Goal: Task Accomplishment & Management: Complete application form

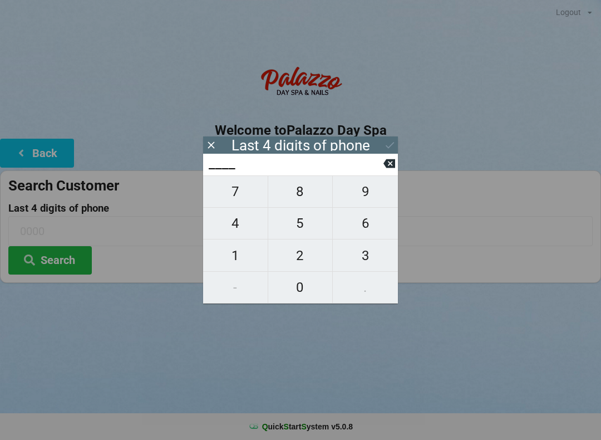
click at [308, 195] on span "8" at bounding box center [300, 191] width 65 height 23
type input "8___"
click at [374, 201] on span "9" at bounding box center [365, 191] width 65 height 23
type input "89__"
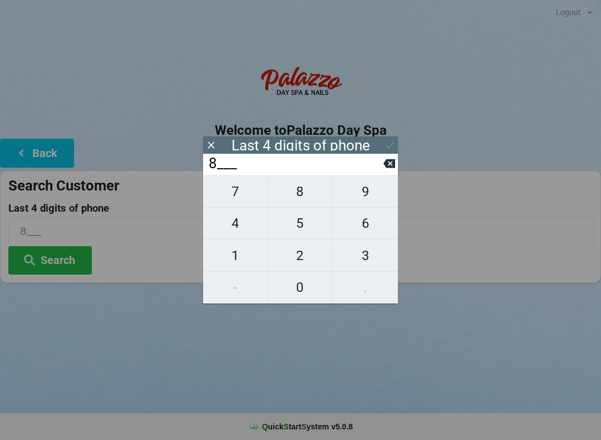
type input "89__"
click at [239, 230] on span "4" at bounding box center [235, 223] width 65 height 23
type input "894_"
click at [235, 257] on span "1" at bounding box center [235, 255] width 65 height 23
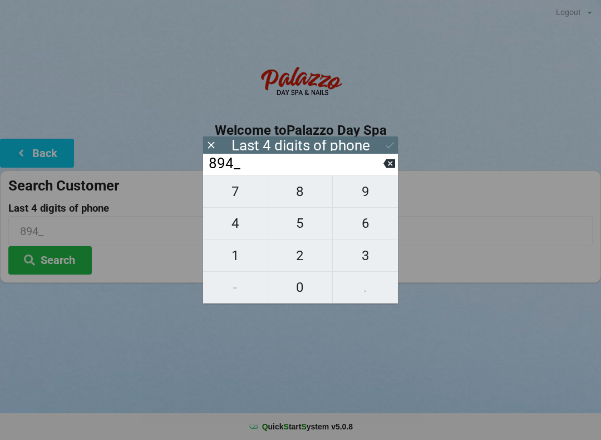
type input "8941"
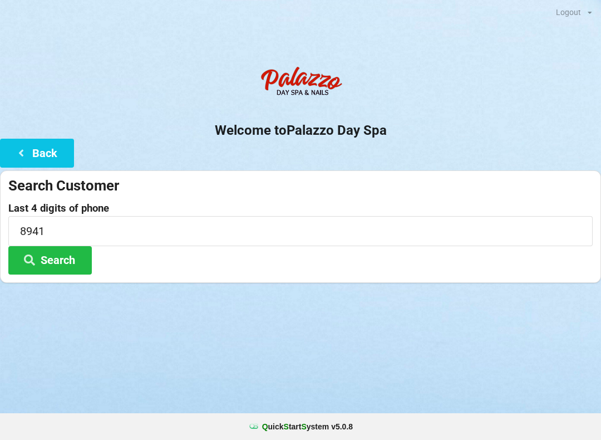
click at [401, 142] on div "Welcome to Palazzo Day Spa Back Search Customer Last 4 digits of phone 8941 Sea…" at bounding box center [300, 172] width 601 height 222
click at [51, 257] on button "Search" at bounding box center [49, 260] width 83 height 28
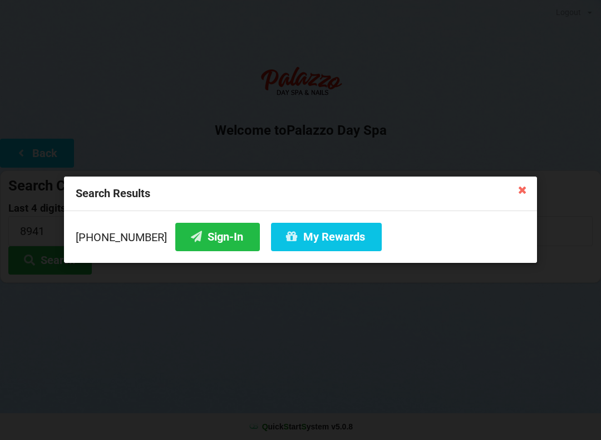
click at [316, 235] on button "My Rewards" at bounding box center [326, 237] width 111 height 28
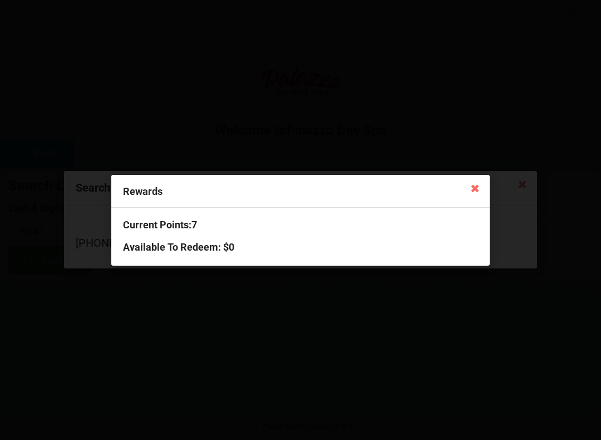
click at [479, 183] on icon at bounding box center [475, 188] width 18 height 18
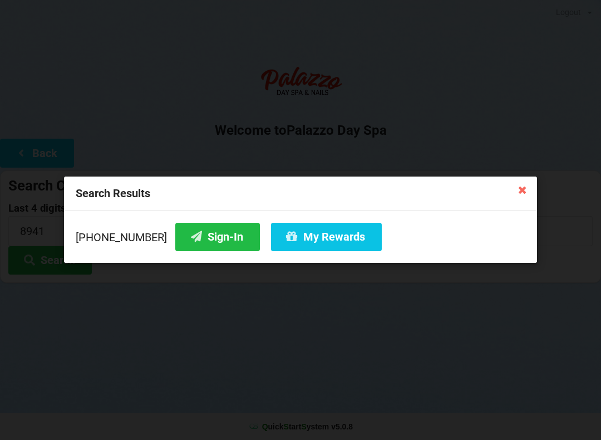
click at [188, 240] on button "Sign-In" at bounding box center [217, 237] width 85 height 28
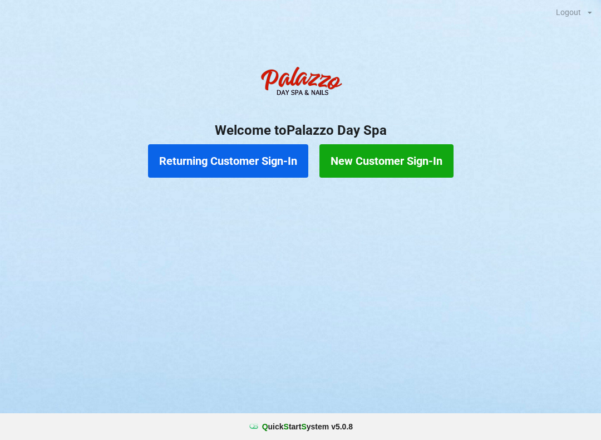
click at [181, 158] on button "Returning Customer Sign-In" at bounding box center [228, 160] width 160 height 33
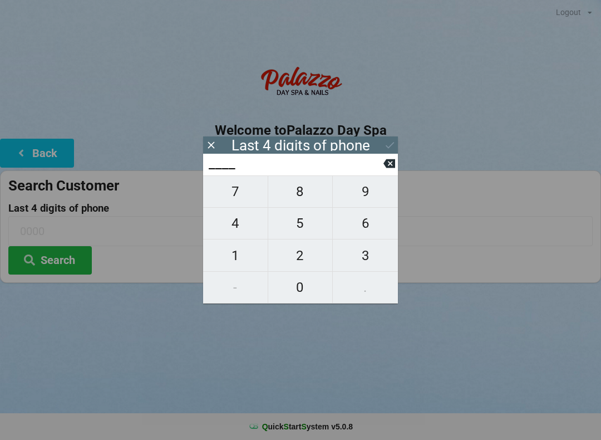
click at [365, 224] on span "6" at bounding box center [365, 223] width 65 height 23
type input "6___"
click at [312, 196] on span "8" at bounding box center [300, 191] width 65 height 23
type input "68__"
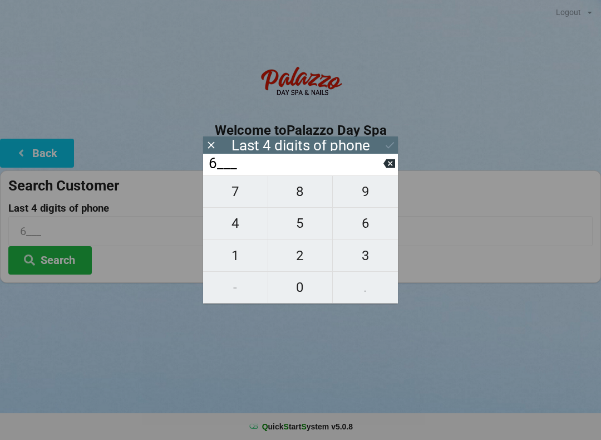
type input "68__"
click at [370, 203] on span "9" at bounding box center [365, 191] width 65 height 23
type input "689_"
click at [296, 263] on span "2" at bounding box center [300, 255] width 65 height 23
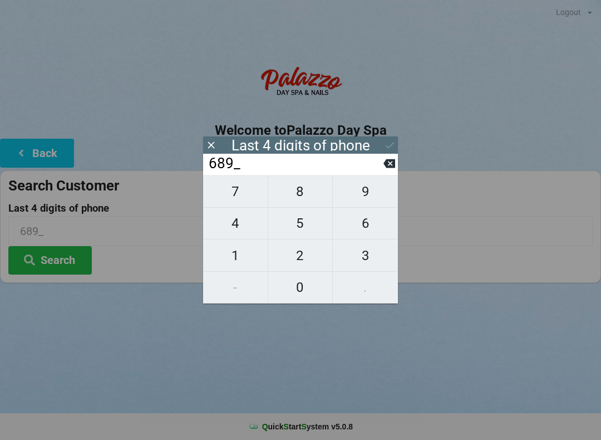
type input "6892"
click at [234, 201] on div "7 8 9 4 5 6 1 2 3 - 0 ." at bounding box center [300, 239] width 195 height 128
click at [298, 200] on div "7 8 9 4 5 6 1 2 3 - 0 ." at bounding box center [300, 239] width 195 height 128
click at [392, 168] on icon at bounding box center [389, 163] width 12 height 9
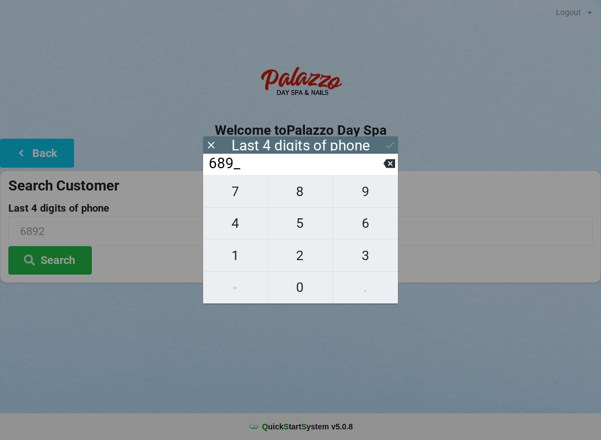
click at [388, 168] on icon at bounding box center [389, 163] width 12 height 9
click at [387, 166] on icon at bounding box center [389, 163] width 12 height 9
click at [392, 168] on icon at bounding box center [389, 163] width 12 height 9
click at [359, 196] on span "9" at bounding box center [365, 191] width 65 height 23
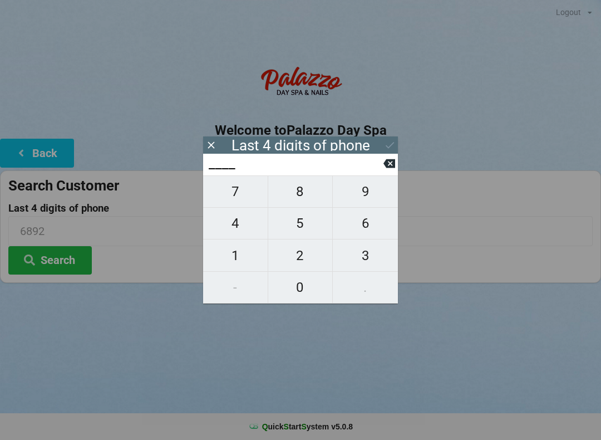
type input "9___"
click at [372, 235] on span "6" at bounding box center [365, 223] width 65 height 23
type input "96__"
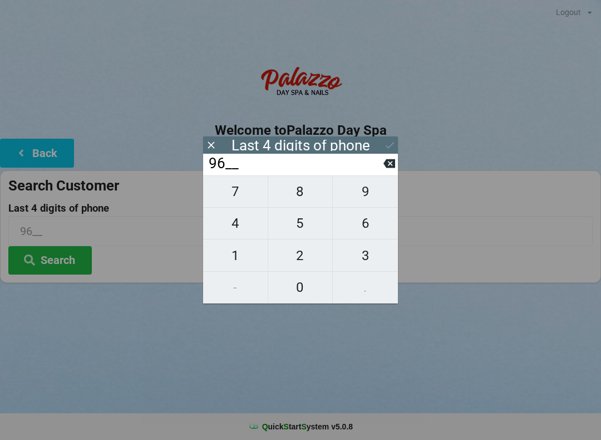
click at [302, 197] on span "8" at bounding box center [300, 191] width 65 height 23
type input "968_"
click at [298, 195] on span "8" at bounding box center [300, 191] width 65 height 23
type input "9688"
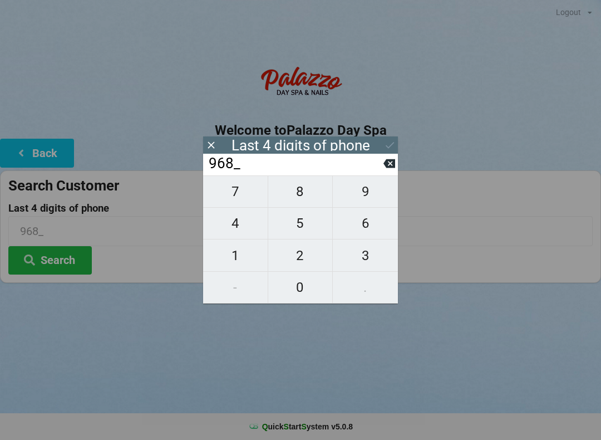
type input "9688"
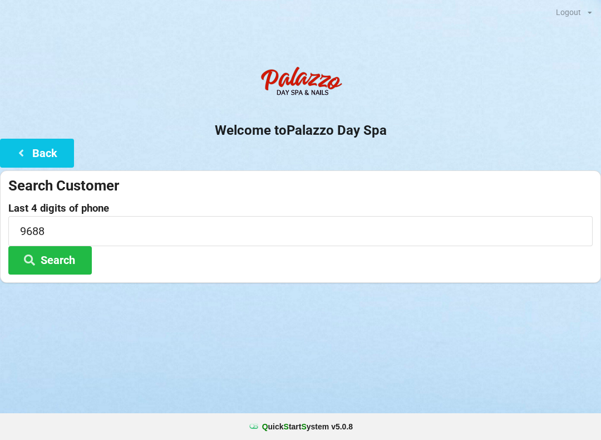
click at [161, 209] on label "Last 4 digits of phone" at bounding box center [300, 208] width 584 height 11
click at [48, 262] on button "Search" at bounding box center [49, 260] width 83 height 28
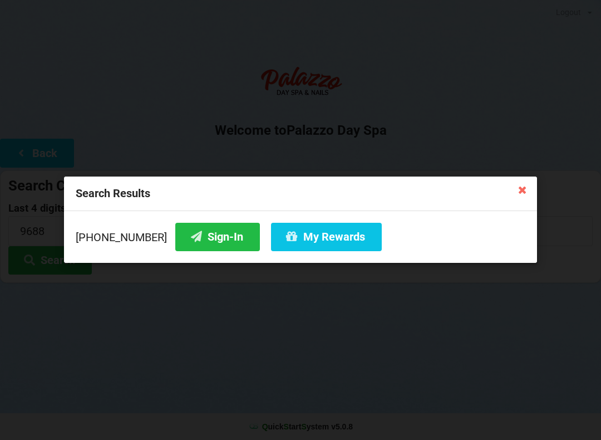
click at [191, 240] on button "Sign-In" at bounding box center [217, 237] width 85 height 28
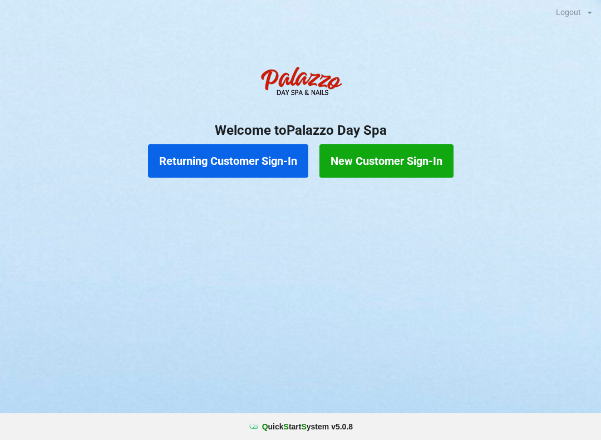
click at [247, 162] on button "Returning Customer Sign-In" at bounding box center [228, 160] width 160 height 33
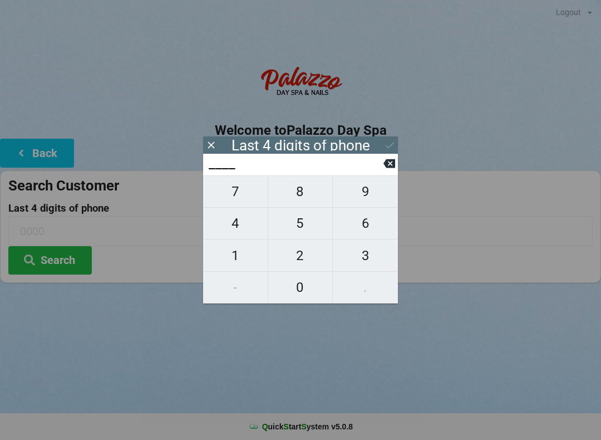
click at [375, 233] on span "6" at bounding box center [365, 223] width 65 height 23
type input "6___"
click at [234, 259] on span "1" at bounding box center [235, 255] width 65 height 23
type input "61__"
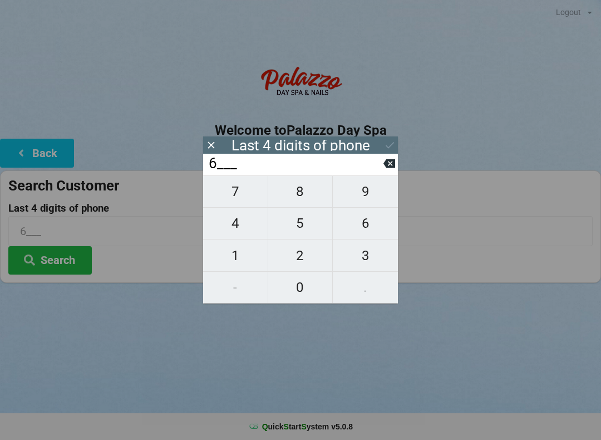
type input "61__"
click at [299, 254] on span "2" at bounding box center [300, 255] width 65 height 23
type input "612_"
click at [368, 203] on span "9" at bounding box center [365, 191] width 65 height 23
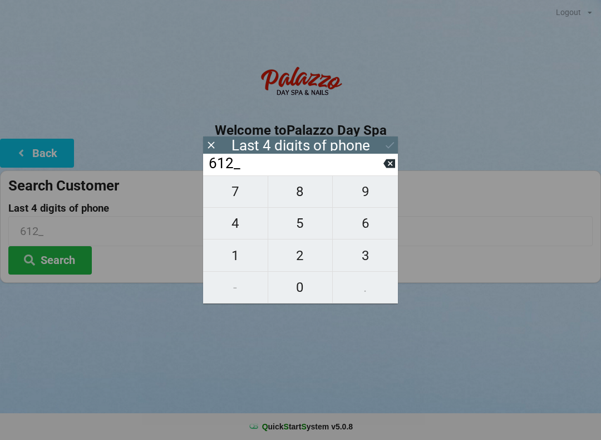
type input "6129"
click at [475, 365] on div "Logout Logout Sign-In Welcome to Palazzo Day Spa Back Search Customer Last 4 di…" at bounding box center [300, 220] width 601 height 440
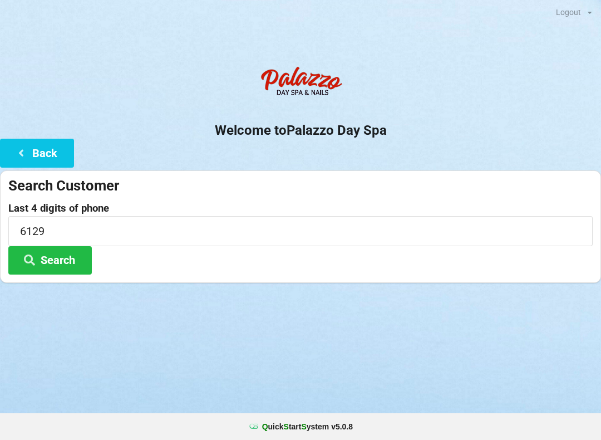
click at [81, 265] on button "Search" at bounding box center [49, 260] width 83 height 28
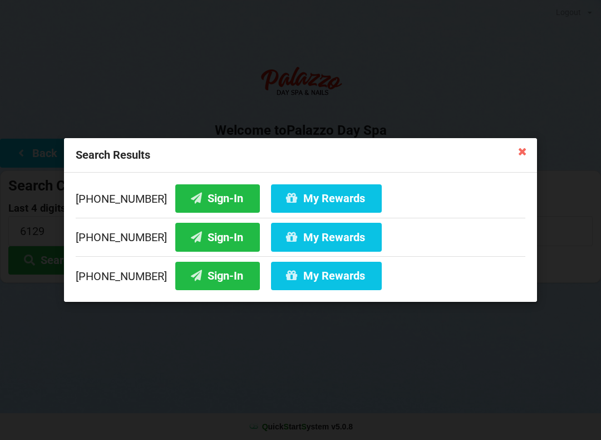
click at [208, 235] on button "Sign-In" at bounding box center [217, 237] width 85 height 28
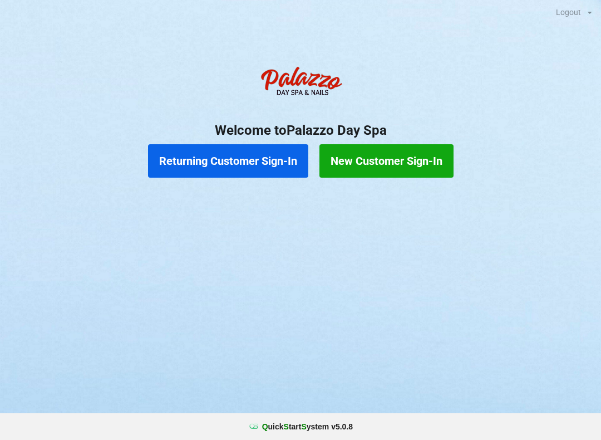
click at [234, 150] on button "Returning Customer Sign-In" at bounding box center [228, 160] width 160 height 33
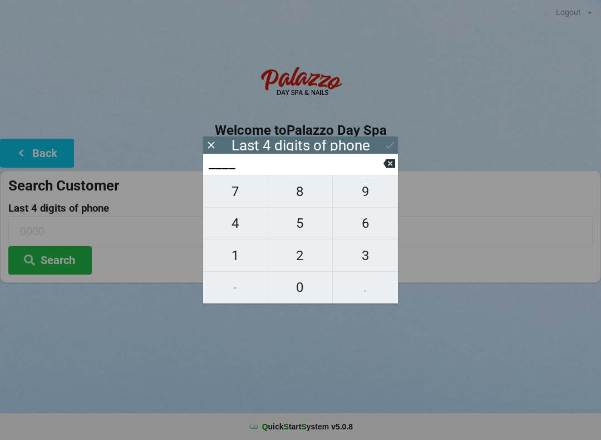
click at [300, 227] on span "5" at bounding box center [300, 223] width 65 height 23
type input "5___"
click at [243, 195] on span "7" at bounding box center [235, 191] width 65 height 23
type input "57__"
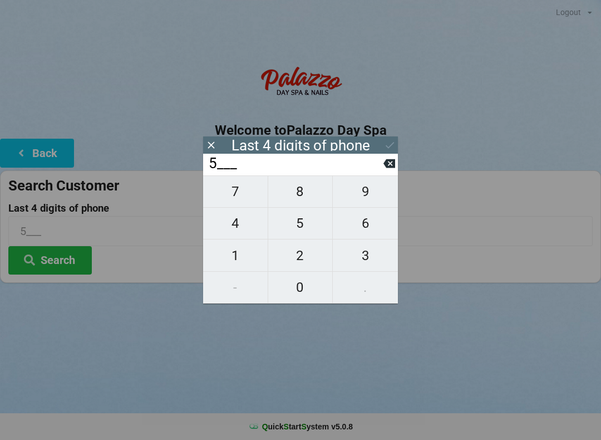
type input "57__"
click at [237, 226] on span "4" at bounding box center [235, 223] width 65 height 23
type input "574_"
click at [296, 219] on span "5" at bounding box center [300, 223] width 65 height 23
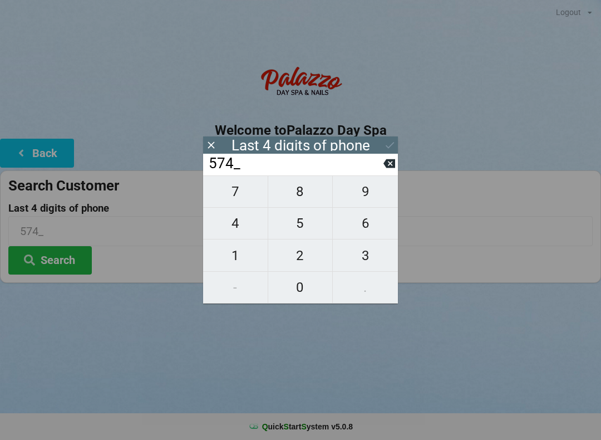
type input "5745"
click at [385, 146] on icon at bounding box center [390, 145] width 12 height 12
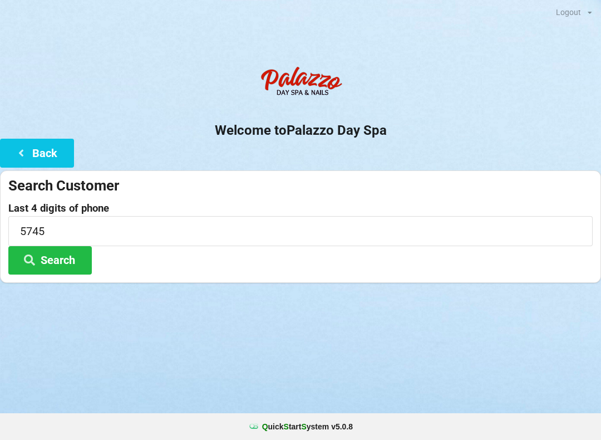
click at [65, 270] on button "Search" at bounding box center [49, 260] width 83 height 28
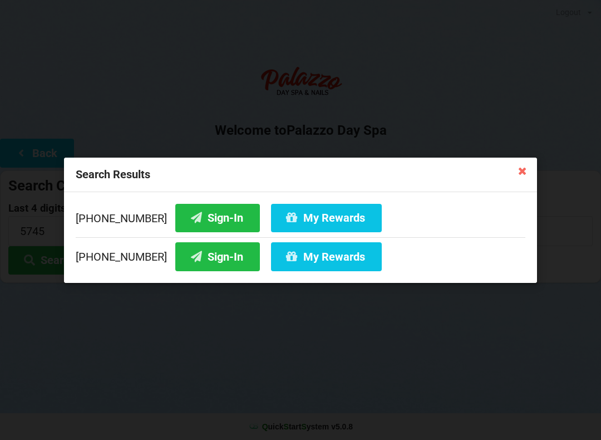
click at [198, 217] on button "Sign-In" at bounding box center [217, 217] width 85 height 28
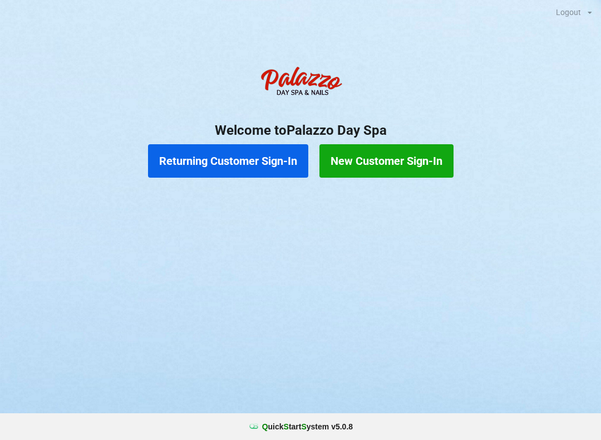
click at [218, 156] on button "Returning Customer Sign-In" at bounding box center [228, 160] width 160 height 33
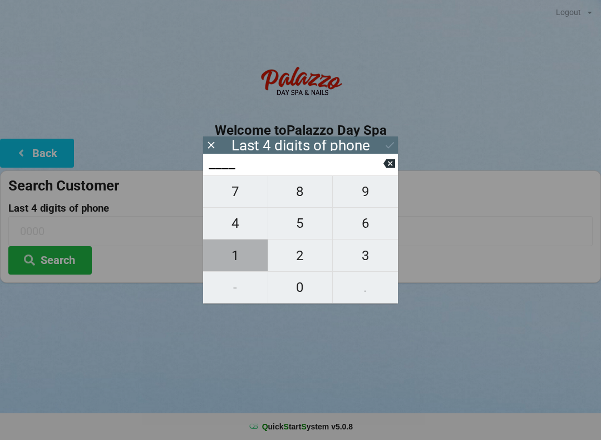
click at [238, 262] on span "1" at bounding box center [235, 255] width 65 height 23
type input "1___"
click at [233, 261] on span "1" at bounding box center [235, 255] width 65 height 23
type input "11__"
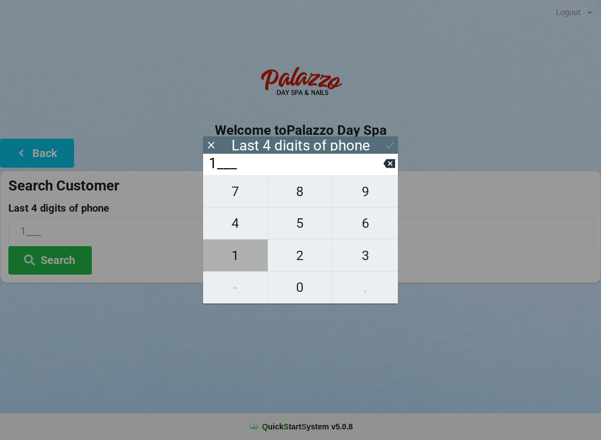
type input "11__"
click at [303, 202] on span "8" at bounding box center [300, 191] width 65 height 23
type input "118_"
click at [306, 201] on span "8" at bounding box center [300, 191] width 65 height 23
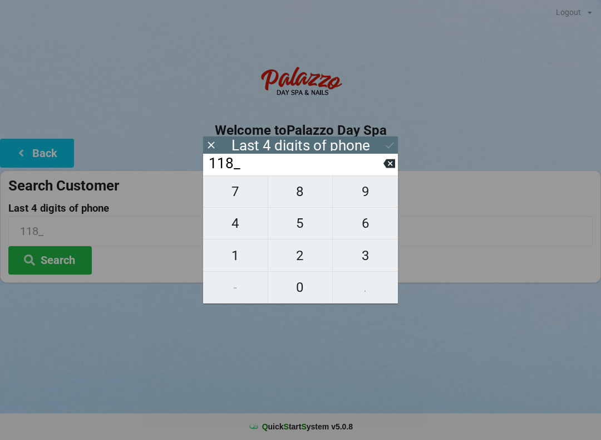
type input "1188"
click at [390, 149] on icon at bounding box center [390, 145] width 12 height 12
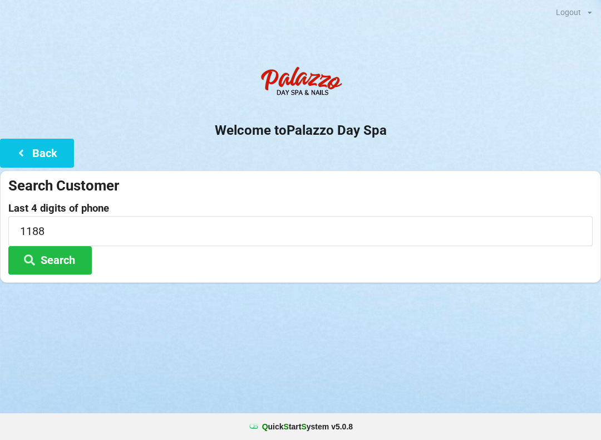
click at [58, 264] on button "Search" at bounding box center [49, 260] width 83 height 28
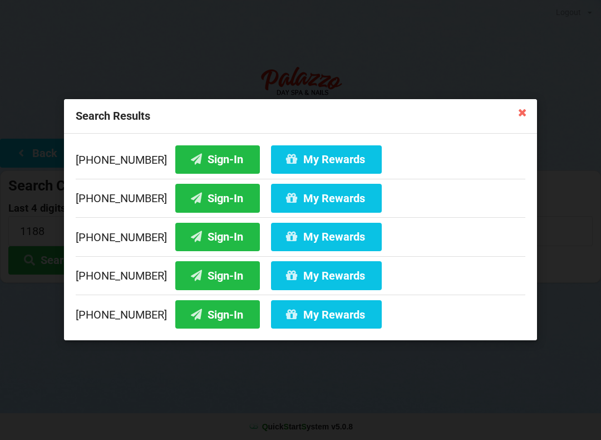
click at [192, 321] on button "Sign-In" at bounding box center [217, 314] width 85 height 28
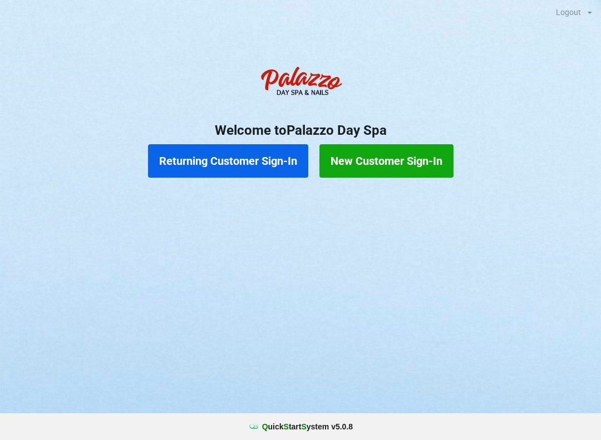
click at [252, 155] on button "Returning Customer Sign-In" at bounding box center [228, 160] width 160 height 33
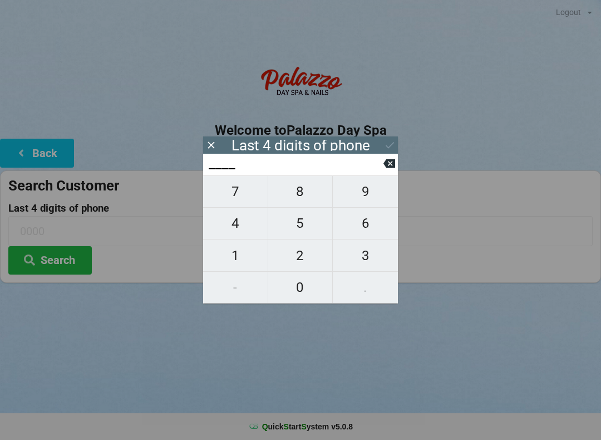
click at [304, 260] on span "2" at bounding box center [300, 255] width 65 height 23
type input "2___"
click at [240, 193] on span "7" at bounding box center [235, 191] width 65 height 23
type input "27__"
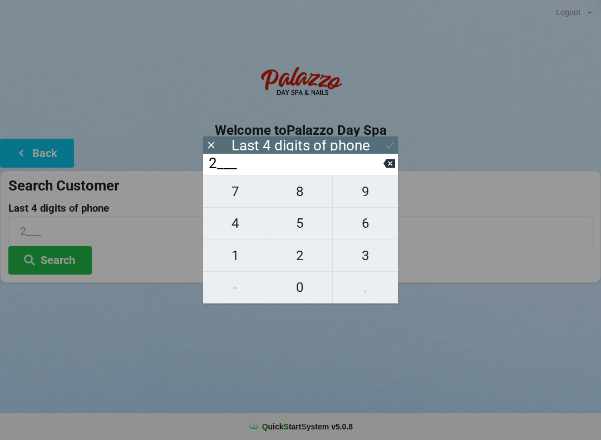
type input "27__"
click at [353, 197] on span "9" at bounding box center [365, 191] width 65 height 23
type input "279_"
click at [244, 257] on span "1" at bounding box center [235, 255] width 65 height 23
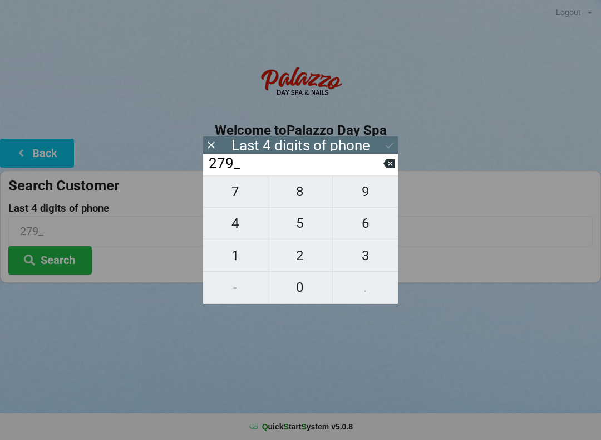
type input "2791"
click at [386, 147] on icon at bounding box center [390, 145] width 12 height 12
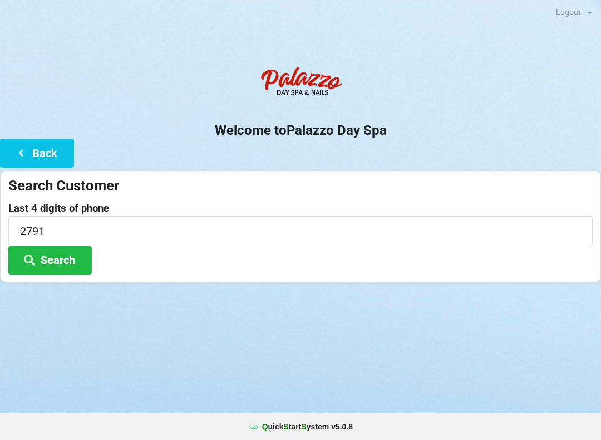
click at [78, 267] on button "Search" at bounding box center [49, 260] width 83 height 28
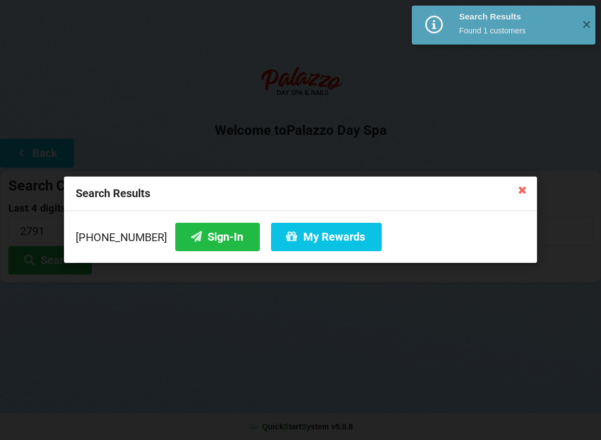
click at [217, 240] on button "Sign-In" at bounding box center [217, 237] width 85 height 28
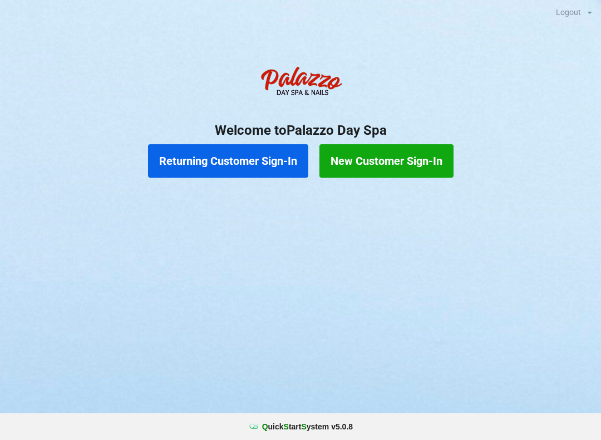
click at [223, 164] on button "Returning Customer Sign-In" at bounding box center [228, 160] width 160 height 33
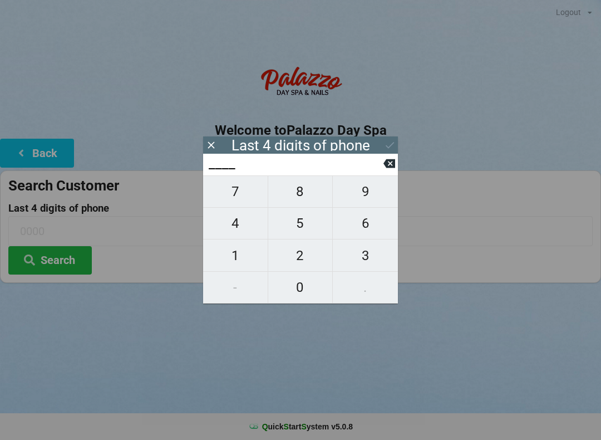
click at [301, 262] on span "2" at bounding box center [300, 255] width 65 height 23
type input "2___"
click at [236, 230] on span "4" at bounding box center [235, 223] width 65 height 23
type input "24__"
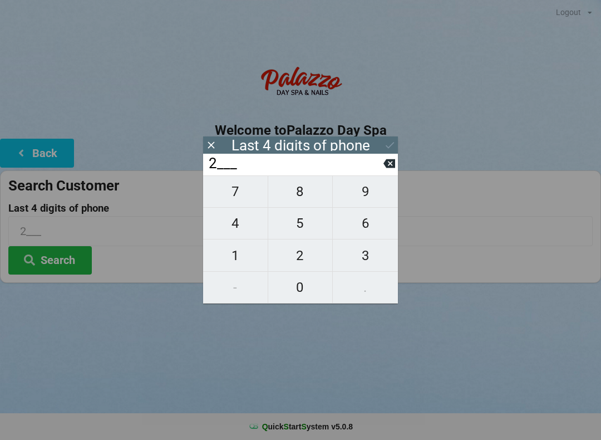
type input "24__"
click at [237, 224] on span "4" at bounding box center [235, 223] width 65 height 23
type input "244_"
click at [368, 226] on span "6" at bounding box center [365, 223] width 65 height 23
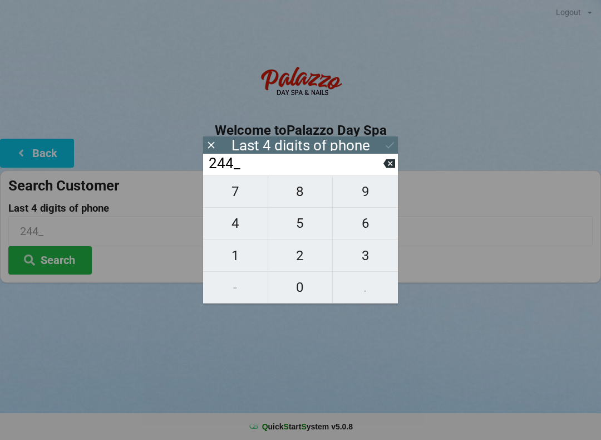
type input "2446"
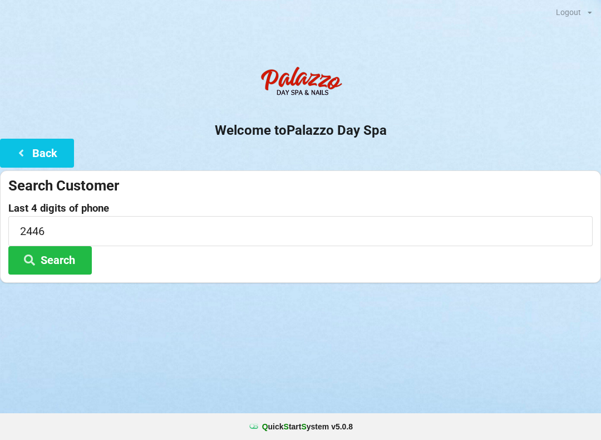
click at [164, 343] on div "Logout Logout Sign-In Welcome to Palazzo Day Spa Back Search Customer Last 4 di…" at bounding box center [300, 220] width 601 height 440
click at [41, 149] on button "Back" at bounding box center [37, 153] width 74 height 28
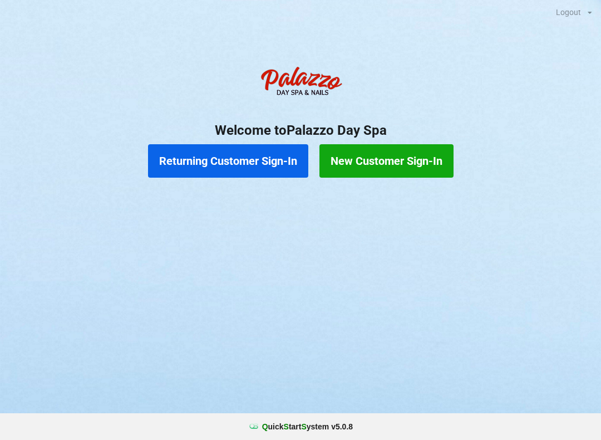
click at [257, 161] on button "Returning Customer Sign-In" at bounding box center [228, 160] width 160 height 33
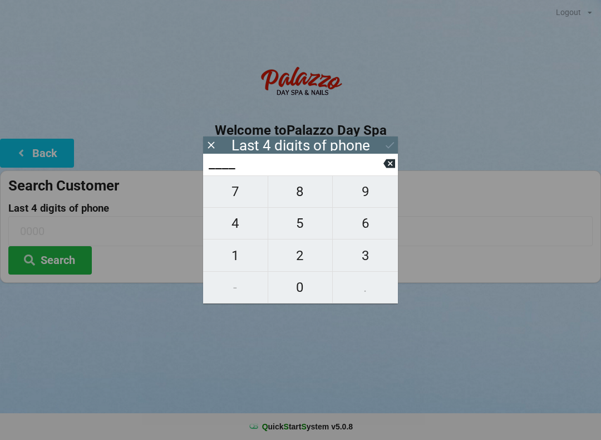
click at [240, 254] on span "1" at bounding box center [235, 255] width 65 height 23
type input "1___"
click at [235, 219] on span "4" at bounding box center [235, 223] width 65 height 23
type input "14__"
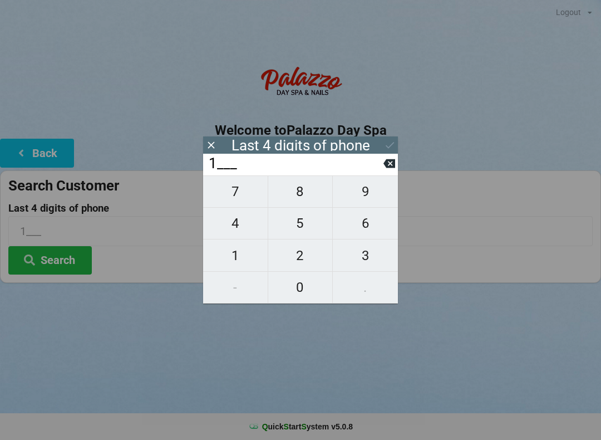
type input "14__"
click at [304, 191] on span "8" at bounding box center [300, 191] width 65 height 23
type input "148_"
click at [307, 226] on span "5" at bounding box center [300, 223] width 65 height 23
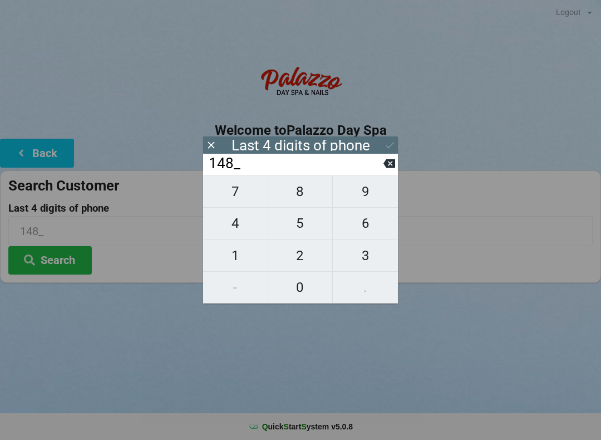
type input "1485"
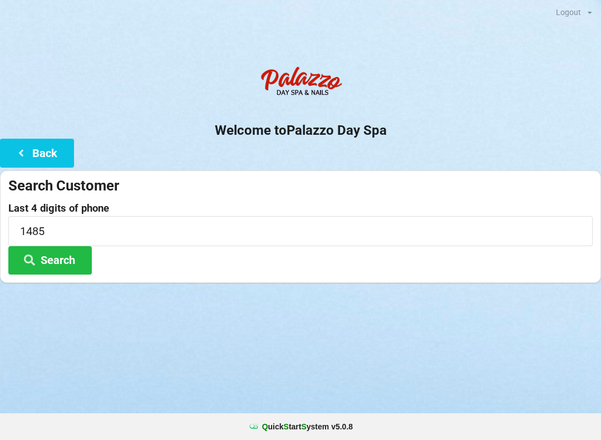
click at [174, 370] on div "Logout Logout Sign-In Welcome to Palazzo Day Spa Back Search Customer Last 4 di…" at bounding box center [300, 220] width 601 height 440
click at [61, 261] on button "Search" at bounding box center [49, 260] width 83 height 28
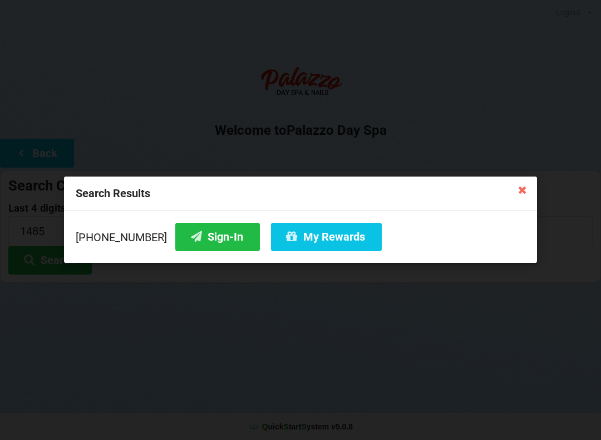
click at [206, 240] on button "Sign-In" at bounding box center [217, 237] width 85 height 28
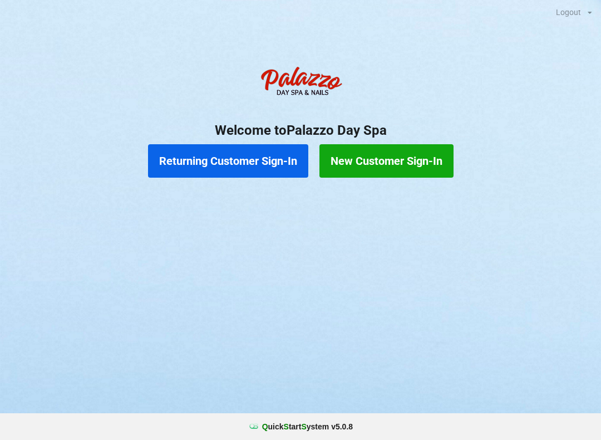
click at [291, 267] on div "Logout Logout Sign-In Welcome to Palazzo Day Spa Returning Customer Sign-In New…" at bounding box center [300, 220] width 601 height 440
click at [240, 171] on button "Returning Customer Sign-In" at bounding box center [228, 160] width 160 height 33
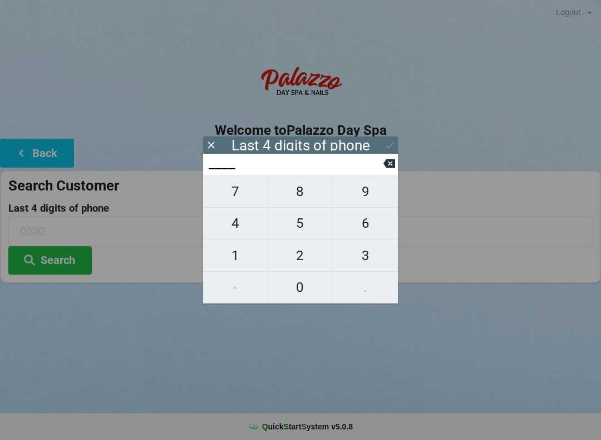
click at [367, 193] on span "9" at bounding box center [365, 191] width 65 height 23
type input "9___"
click at [304, 233] on span "5" at bounding box center [300, 223] width 65 height 23
type input "95__"
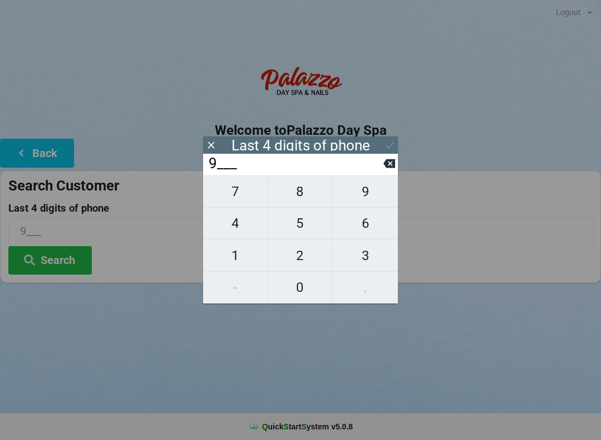
type input "95__"
click at [367, 194] on span "9" at bounding box center [365, 191] width 65 height 23
type input "959_"
click at [236, 199] on span "7" at bounding box center [235, 191] width 65 height 23
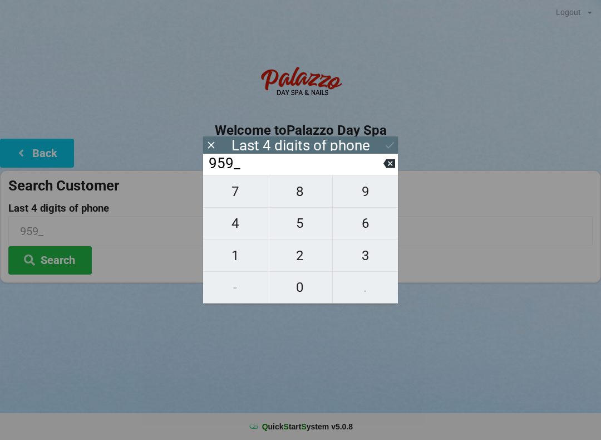
type input "9597"
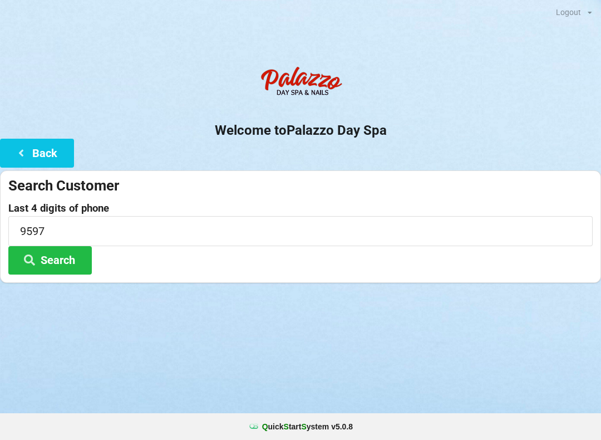
click at [157, 318] on div "Logout Logout Sign-In Welcome to Palazzo Day Spa Back Search Customer Last 4 di…" at bounding box center [300, 220] width 601 height 440
click at [60, 264] on button "Search" at bounding box center [49, 260] width 83 height 28
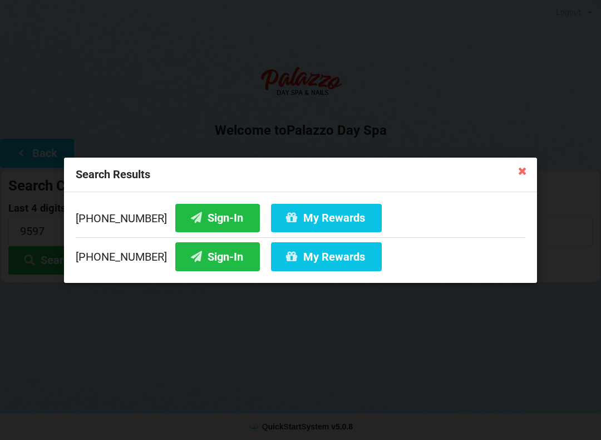
click at [201, 259] on button "Sign-In" at bounding box center [217, 256] width 85 height 28
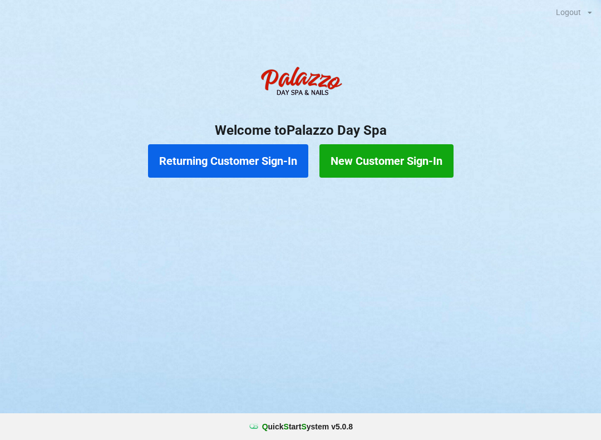
click at [249, 158] on button "Returning Customer Sign-In" at bounding box center [228, 160] width 160 height 33
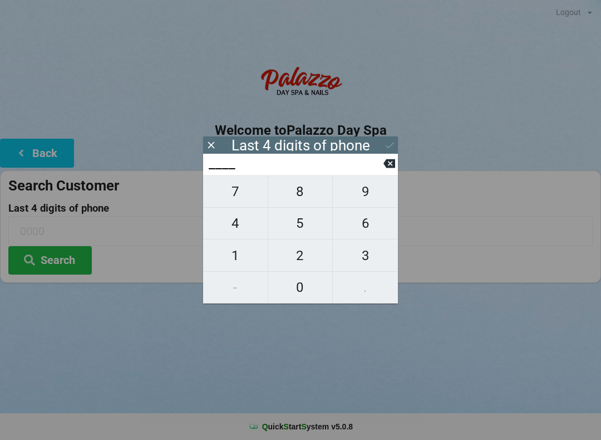
click at [240, 222] on span "4" at bounding box center [235, 223] width 65 height 23
type input "4___"
click at [386, 166] on icon at bounding box center [389, 163] width 12 height 9
click at [367, 226] on span "6" at bounding box center [365, 223] width 65 height 23
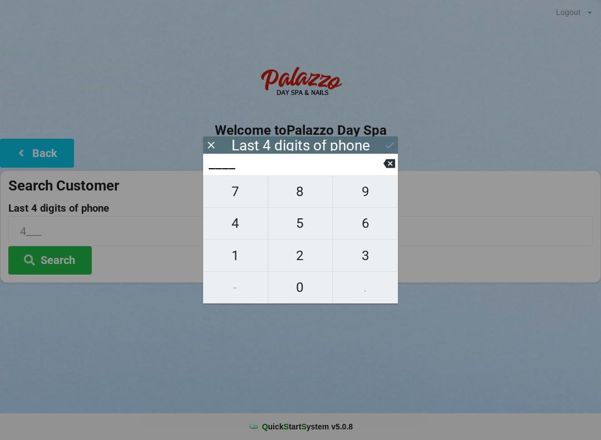
type input "6___"
click at [364, 197] on span "9" at bounding box center [365, 191] width 65 height 23
type input "69__"
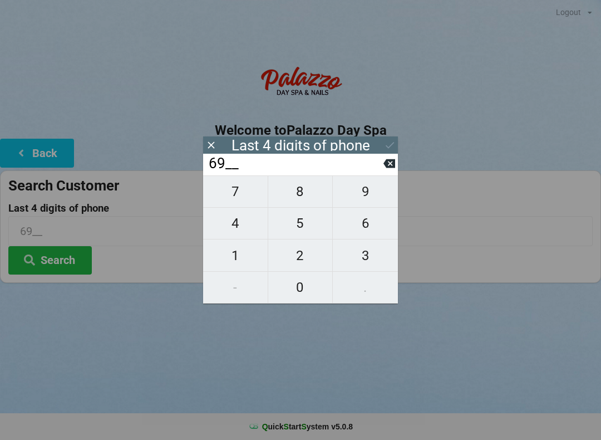
click at [244, 262] on span "1" at bounding box center [235, 255] width 65 height 23
type input "691_"
click at [244, 264] on span "1" at bounding box center [235, 255] width 65 height 23
type input "6911"
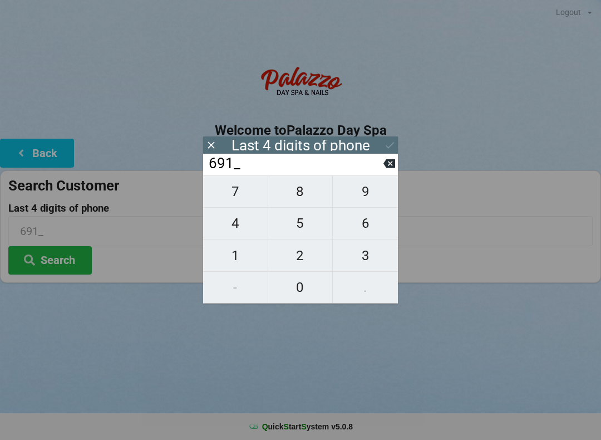
type input "6911"
click at [391, 139] on icon at bounding box center [390, 145] width 12 height 12
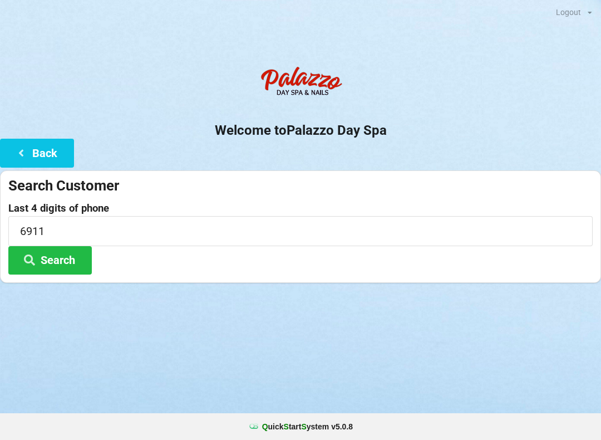
click at [273, 273] on div "Last 4 digits of phone 6911 Search" at bounding box center [300, 239] width 584 height 72
click at [51, 147] on button "Back" at bounding box center [37, 153] width 74 height 28
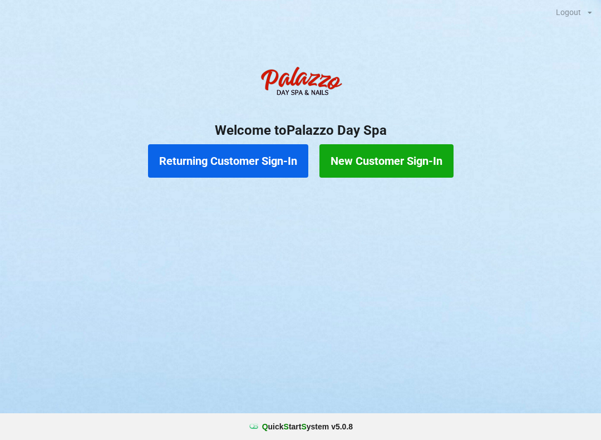
click at [411, 165] on button "New Customer Sign-In" at bounding box center [386, 160] width 134 height 33
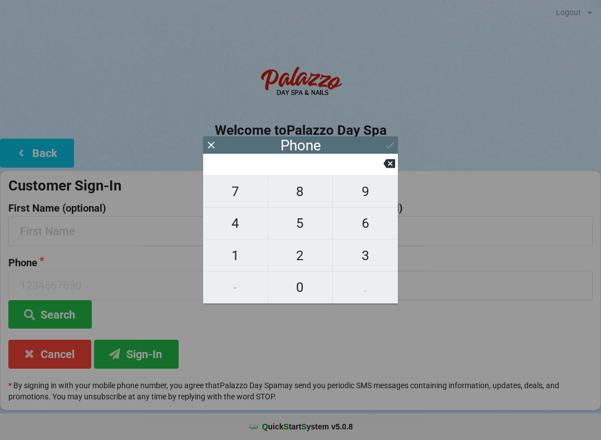
click at [240, 227] on span "4" at bounding box center [235, 223] width 65 height 23
type input "4"
click at [303, 276] on span "0" at bounding box center [300, 287] width 65 height 23
type input "40"
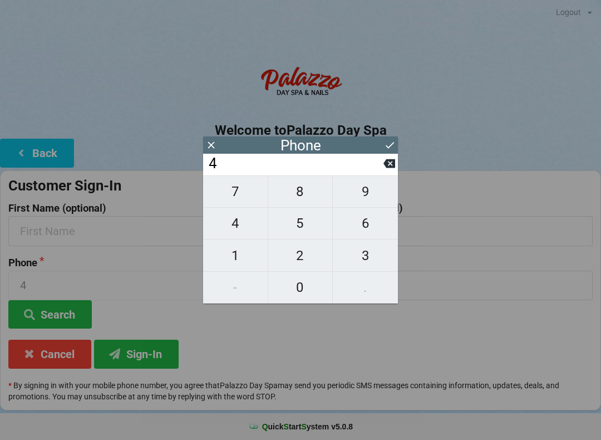
type input "40"
click at [245, 203] on span "7" at bounding box center [235, 191] width 65 height 23
type input "407"
click at [242, 229] on span "4" at bounding box center [235, 223] width 65 height 23
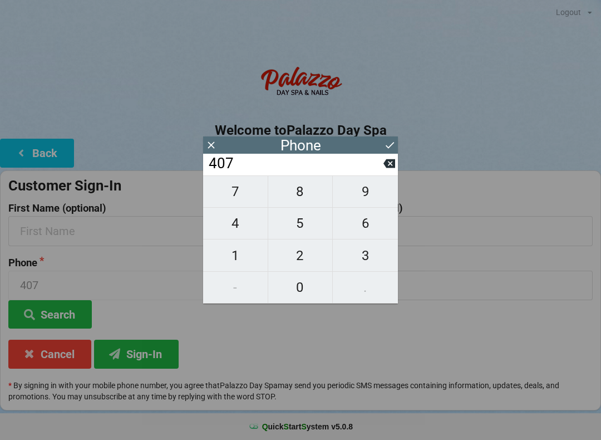
type input "4074"
click at [302, 228] on span "5" at bounding box center [300, 223] width 65 height 23
type input "40745"
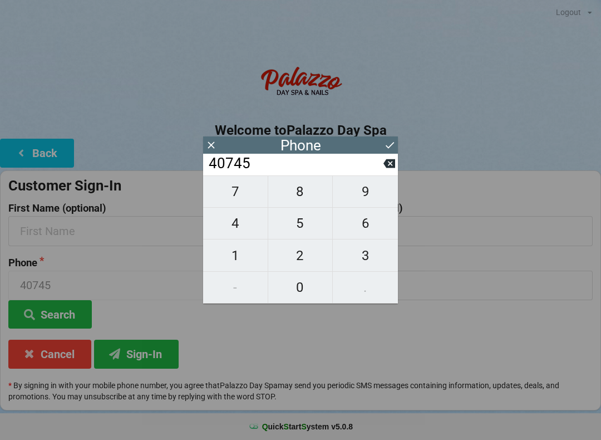
click at [365, 193] on span "9" at bounding box center [365, 191] width 65 height 23
type input "407459"
click at [368, 220] on span "6" at bounding box center [365, 223] width 65 height 23
type input "4074596"
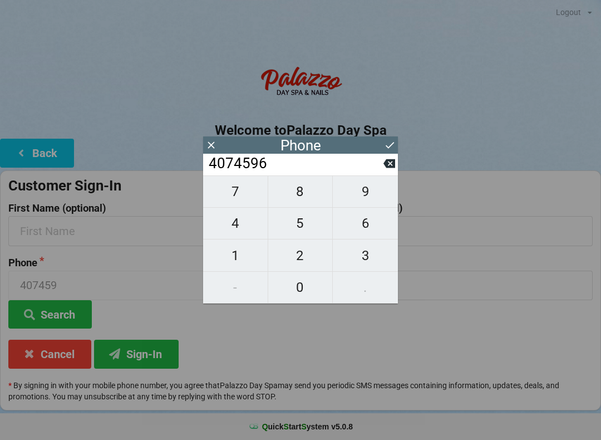
type input "4074596"
click at [361, 189] on span "9" at bounding box center [365, 191] width 65 height 23
type input "40745969"
click at [235, 259] on span "1" at bounding box center [235, 255] width 65 height 23
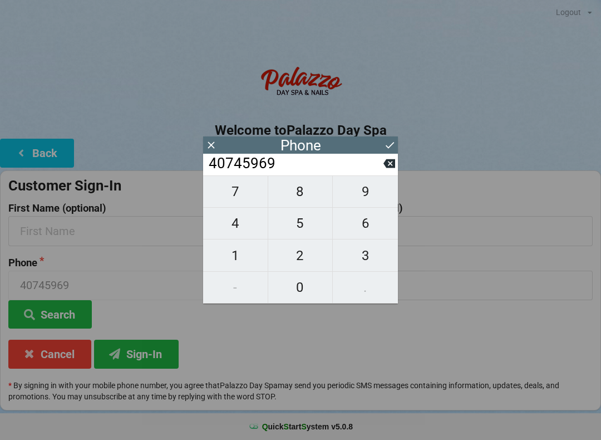
type input "407459691"
click at [243, 260] on span "1" at bounding box center [235, 255] width 65 height 23
type input "4074596911"
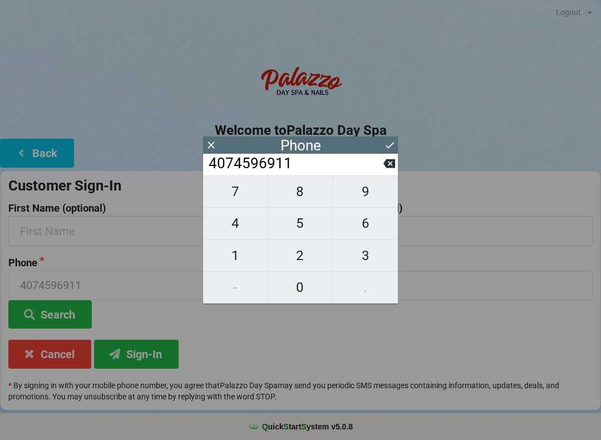
click at [388, 140] on icon at bounding box center [390, 145] width 12 height 12
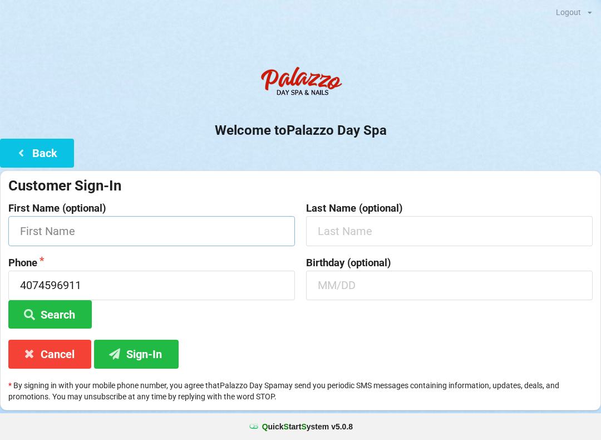
click at [155, 227] on input "text" at bounding box center [151, 230] width 287 height 29
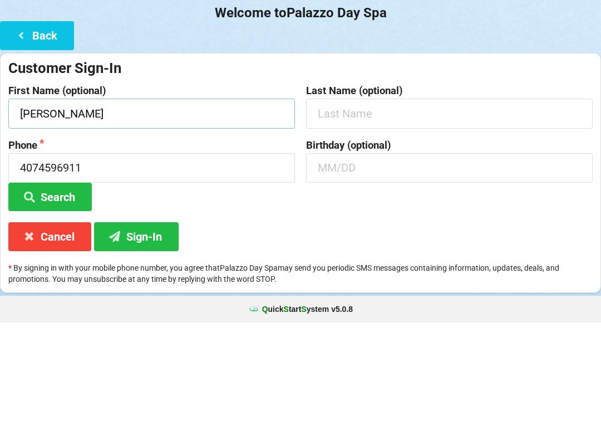
type input "[PERSON_NAME]"
click at [73, 300] on button "Search" at bounding box center [49, 314] width 83 height 28
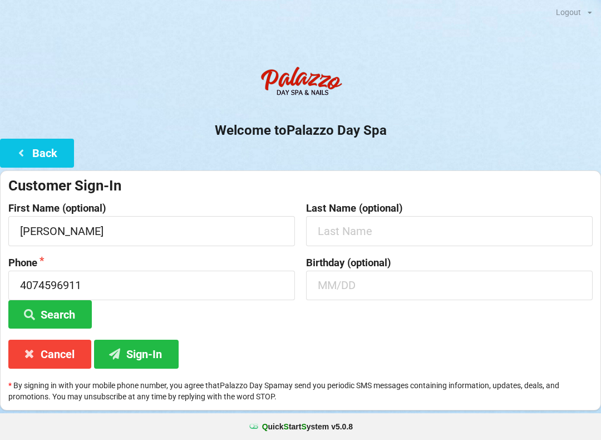
click at [151, 342] on button "Sign-In" at bounding box center [136, 354] width 85 height 28
click at [64, 352] on button "Cancel" at bounding box center [49, 354] width 83 height 28
click at [50, 360] on button "Cancel" at bounding box center [49, 354] width 83 height 28
click at [55, 351] on button "Cancel" at bounding box center [49, 354] width 83 height 28
click at [69, 365] on button "Cancel" at bounding box center [49, 354] width 83 height 28
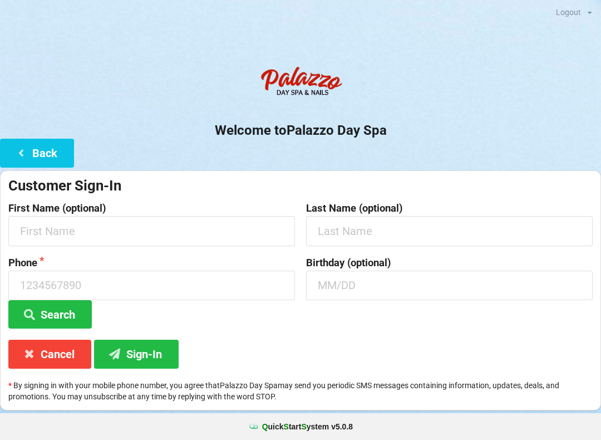
click at [43, 154] on button "Back" at bounding box center [37, 153] width 74 height 28
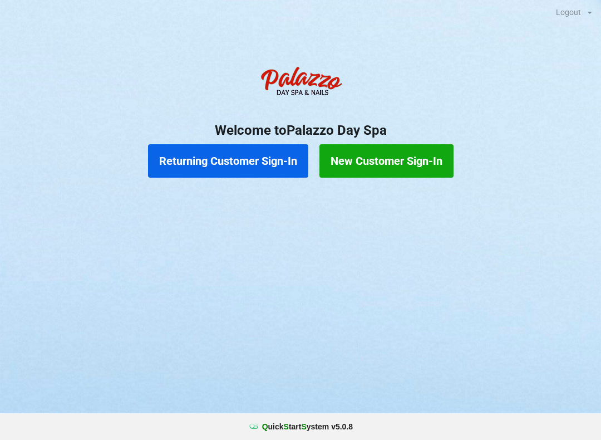
click at [248, 156] on button "Returning Customer Sign-In" at bounding box center [228, 160] width 160 height 33
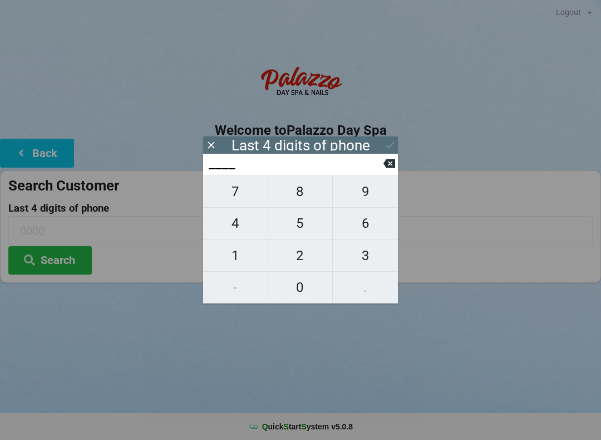
click at [233, 224] on span "4" at bounding box center [235, 223] width 65 height 23
type input "4___"
click at [308, 298] on span "0" at bounding box center [300, 287] width 65 height 23
type input "40__"
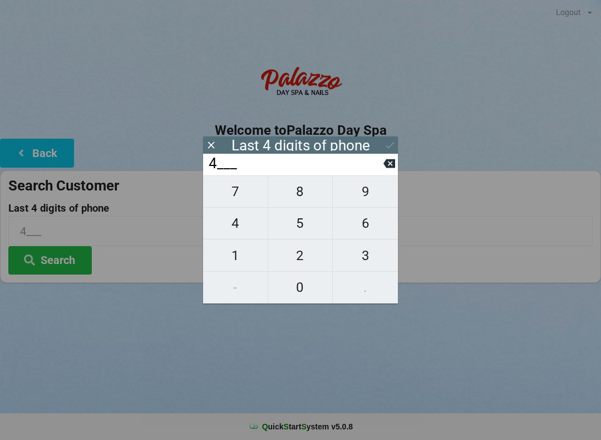
type input "40__"
click at [244, 194] on span "7" at bounding box center [235, 191] width 65 height 23
type input "407_"
click at [241, 223] on span "4" at bounding box center [235, 223] width 65 height 23
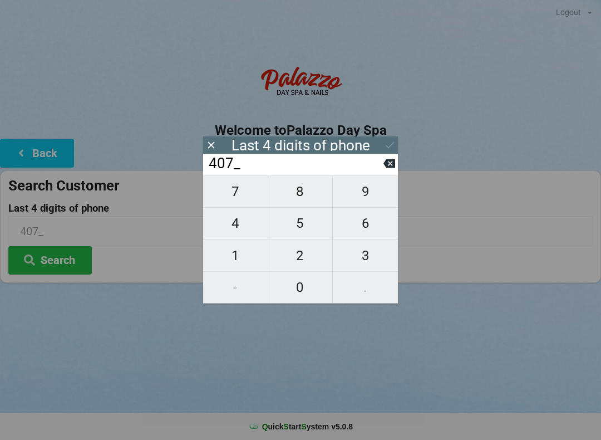
type input "4074"
click at [370, 198] on div "7 8 9 4 5 6 1 2 3 - 0 ." at bounding box center [300, 239] width 195 height 128
click at [391, 168] on icon at bounding box center [389, 164] width 12 height 12
click at [386, 168] on icon at bounding box center [389, 163] width 12 height 9
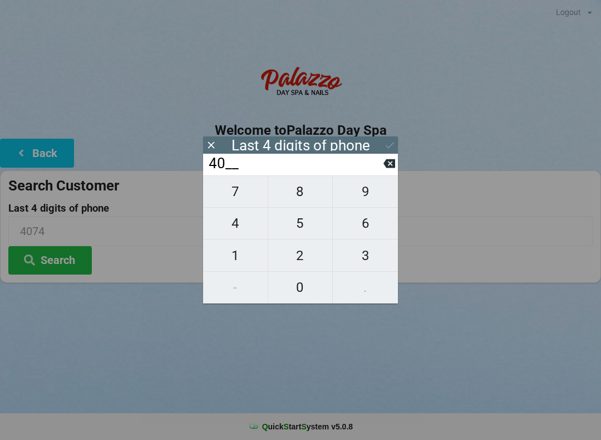
click at [394, 168] on icon at bounding box center [389, 163] width 12 height 9
click at [308, 255] on span "2" at bounding box center [300, 255] width 65 height 23
type input "2___"
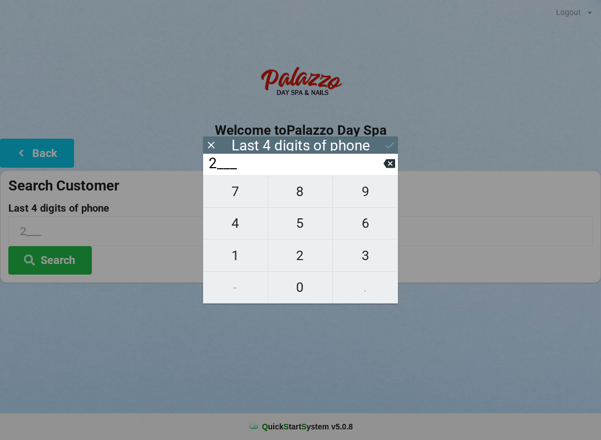
click at [304, 292] on span "0" at bounding box center [300, 287] width 65 height 23
type input "20__"
click at [302, 254] on span "2" at bounding box center [300, 255] width 65 height 23
type input "202_"
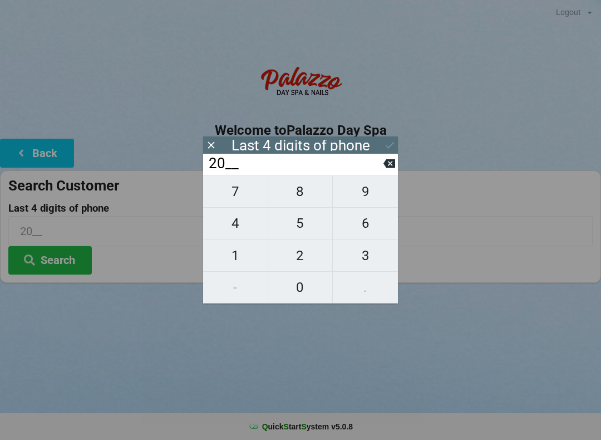
type input "202_"
click at [301, 230] on span "5" at bounding box center [300, 223] width 65 height 23
type input "2025"
click at [61, 272] on button "Search" at bounding box center [49, 260] width 83 height 28
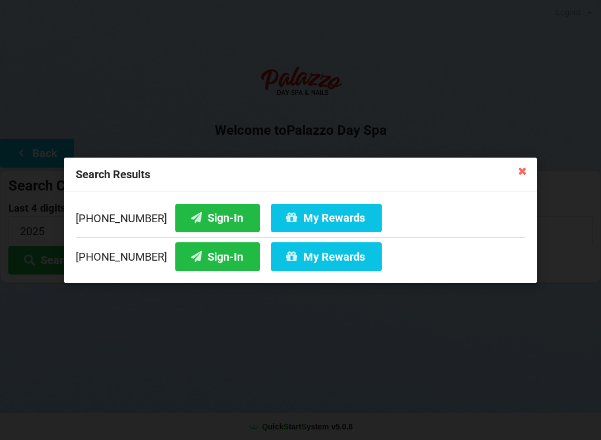
click at [205, 259] on button "Sign-In" at bounding box center [217, 256] width 85 height 28
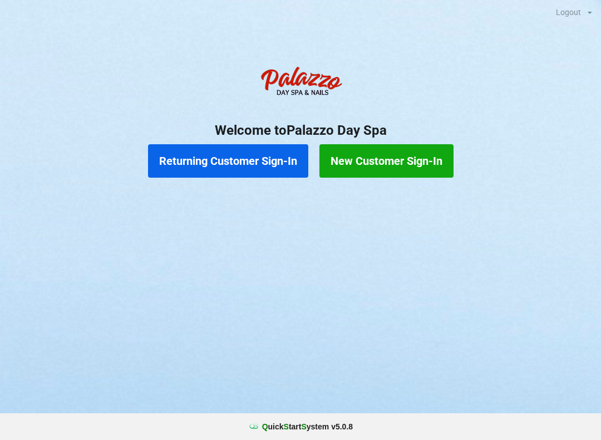
click at [248, 160] on button "Returning Customer Sign-In" at bounding box center [228, 160] width 160 height 33
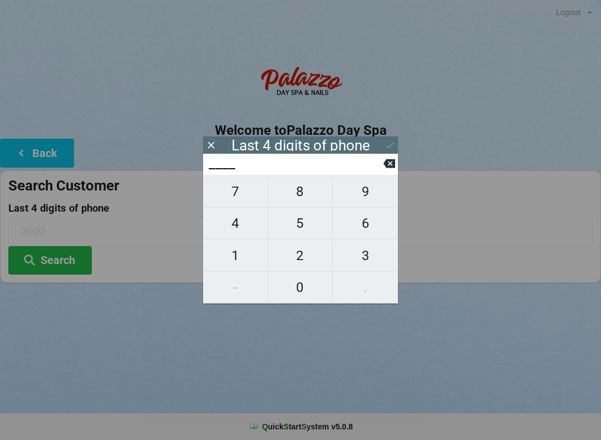
click at [306, 293] on span "0" at bounding box center [300, 287] width 65 height 23
type input "0___"
click at [308, 294] on span "0" at bounding box center [300, 287] width 65 height 23
type input "00__"
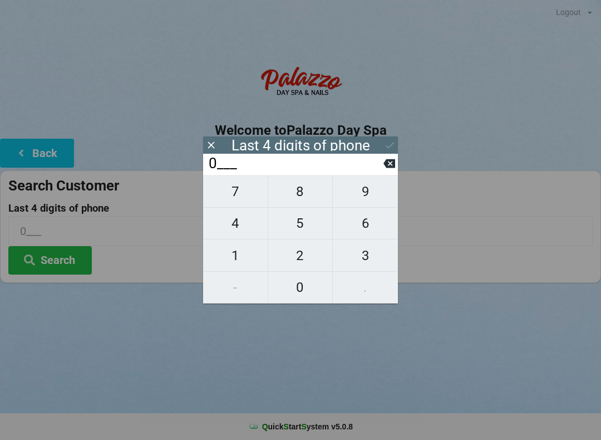
type input "00__"
click at [307, 202] on span "8" at bounding box center [300, 191] width 65 height 23
type input "008_"
click at [238, 267] on span "1" at bounding box center [235, 255] width 65 height 23
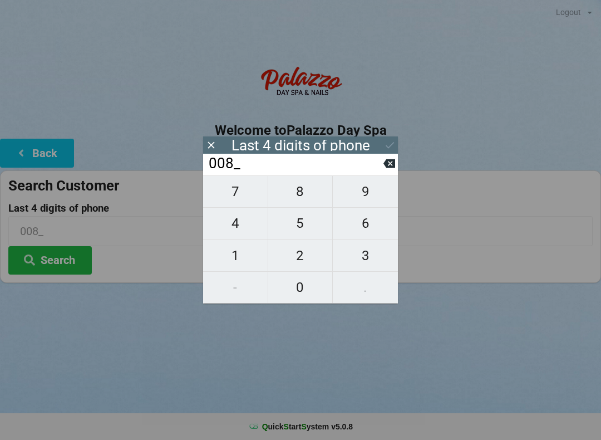
type input "0081"
click at [57, 263] on button "Search" at bounding box center [49, 260] width 83 height 28
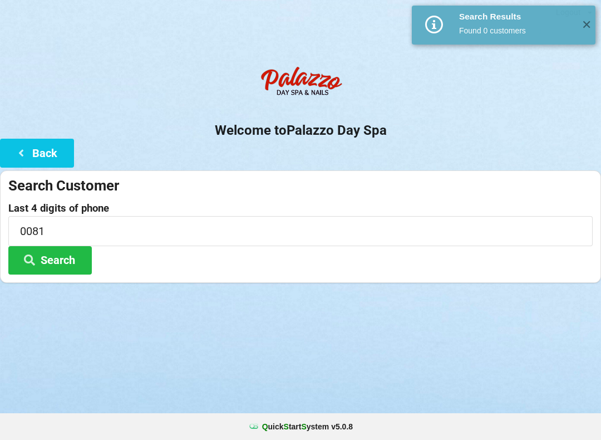
click at [58, 259] on button "Search" at bounding box center [49, 260] width 83 height 28
click at [58, 230] on input "0081" at bounding box center [300, 230] width 584 height 29
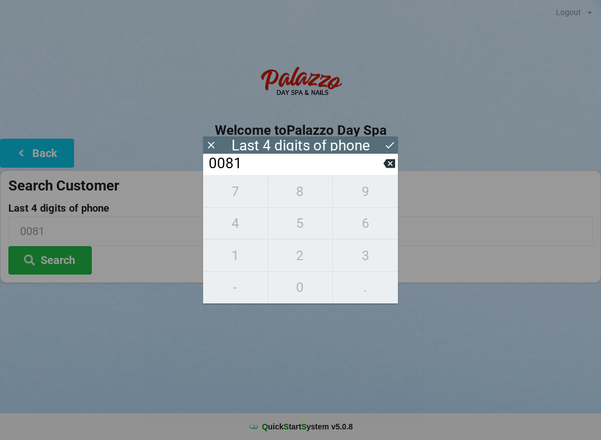
click at [38, 156] on button "Back" at bounding box center [37, 153] width 74 height 28
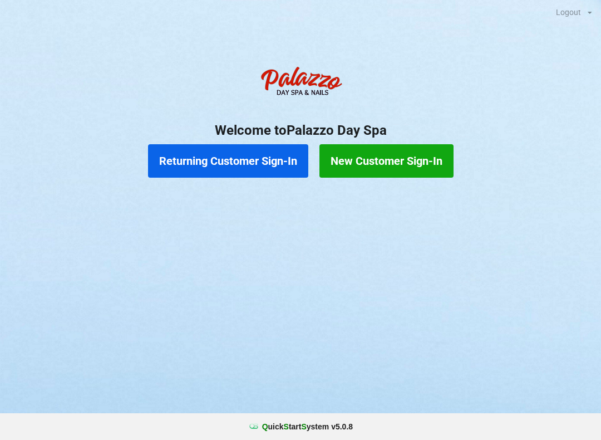
click at [401, 159] on button "New Customer Sign-In" at bounding box center [386, 160] width 134 height 33
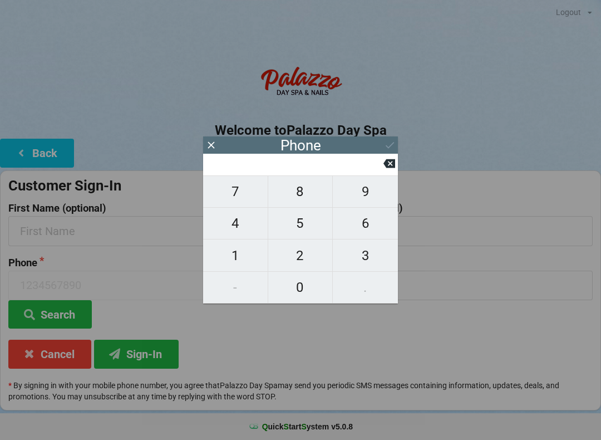
click at [233, 225] on span "4" at bounding box center [235, 223] width 65 height 23
type input "4"
click at [309, 303] on button "0" at bounding box center [300, 288] width 65 height 32
type input "40"
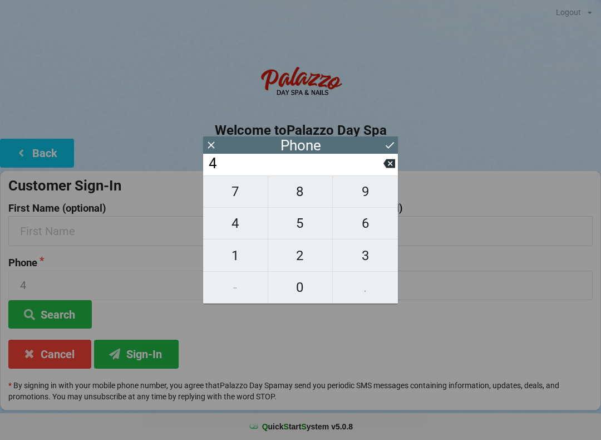
type input "40"
click at [239, 198] on span "7" at bounding box center [235, 191] width 65 height 23
type input "407"
click at [370, 257] on span "3" at bounding box center [365, 255] width 65 height 23
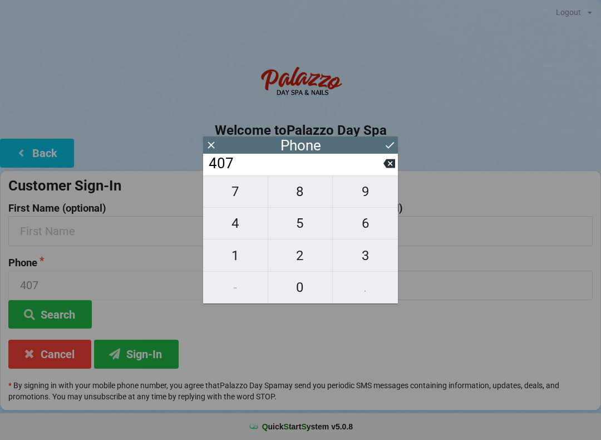
type input "4073"
click at [306, 296] on span "0" at bounding box center [300, 287] width 65 height 23
type input "40730"
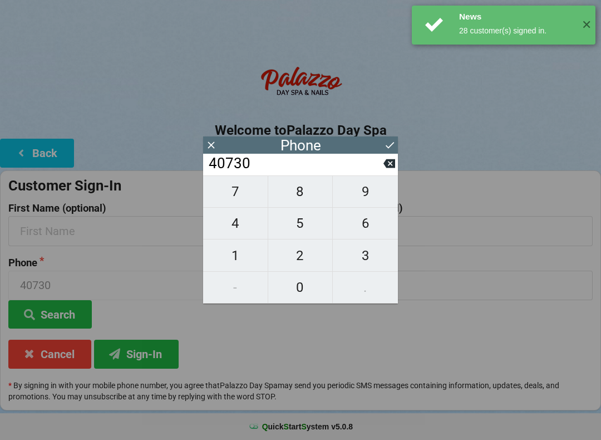
click at [241, 259] on span "1" at bounding box center [235, 255] width 65 height 23
type input "407301"
click at [304, 290] on span "0" at bounding box center [300, 287] width 65 height 23
type input "4073010"
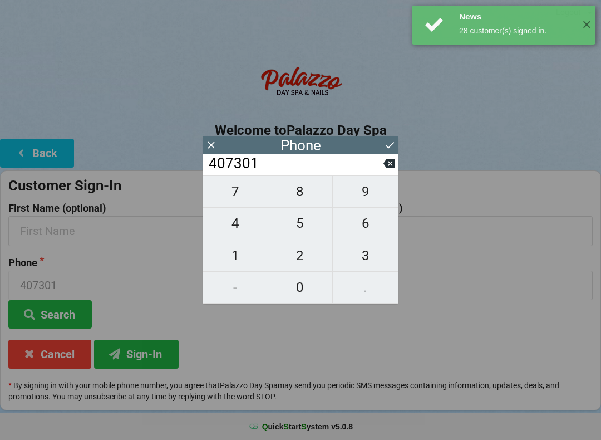
type input "4073010"
click at [309, 289] on span "0" at bounding box center [300, 287] width 65 height 23
type input "40730100"
click at [311, 195] on span "8" at bounding box center [300, 191] width 65 height 23
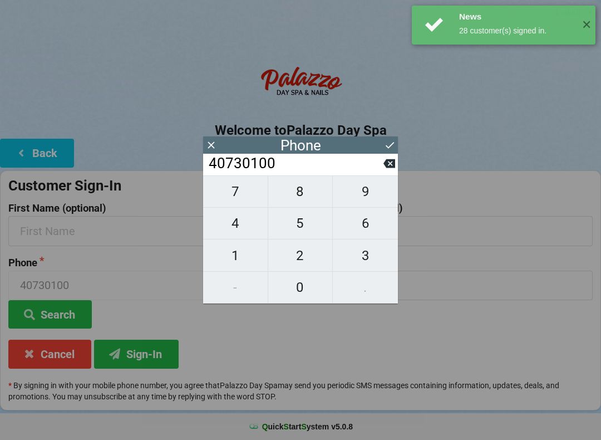
type input "407301008"
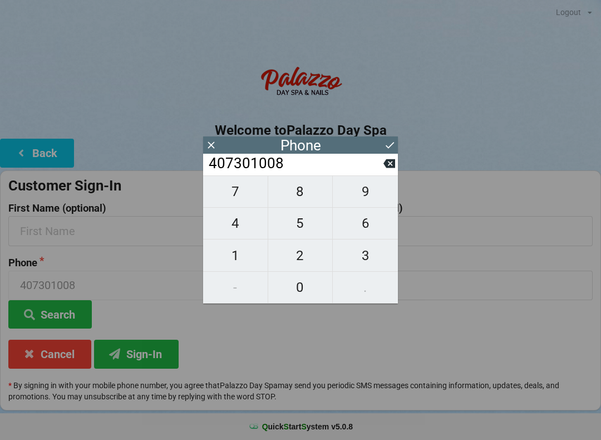
click at [238, 263] on span "1" at bounding box center [235, 255] width 65 height 23
type input "4073010081"
click at [155, 357] on button "Sign-In" at bounding box center [136, 354] width 85 height 28
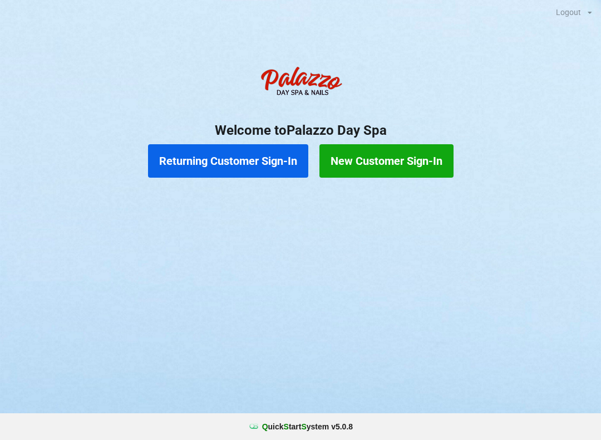
click at [222, 160] on button "Returning Customer Sign-In" at bounding box center [228, 160] width 160 height 33
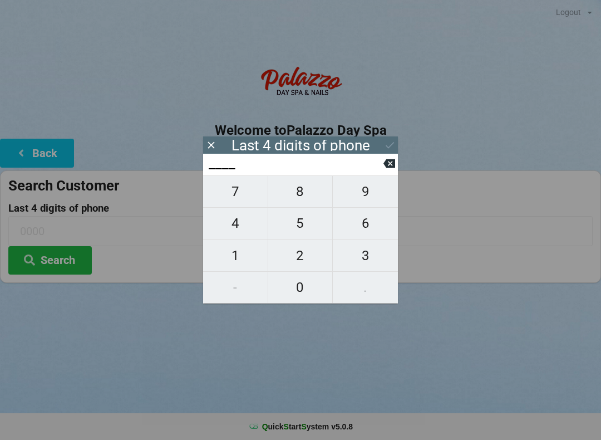
click at [371, 218] on span "6" at bounding box center [365, 223] width 65 height 23
type input "6___"
click at [303, 253] on span "2" at bounding box center [300, 255] width 65 height 23
type input "62__"
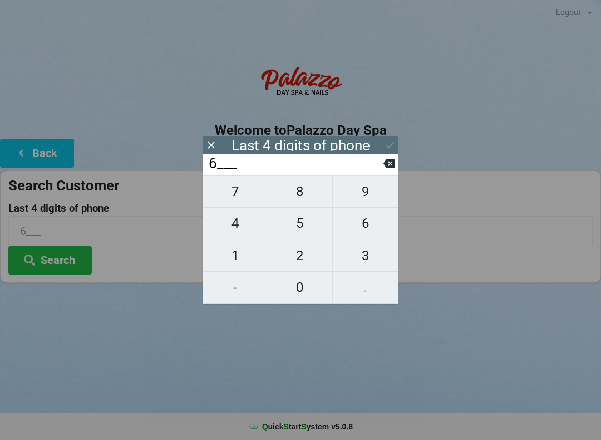
type input "62__"
click at [365, 235] on span "6" at bounding box center [365, 223] width 65 height 23
type input "626_"
click at [355, 203] on span "9" at bounding box center [365, 191] width 65 height 23
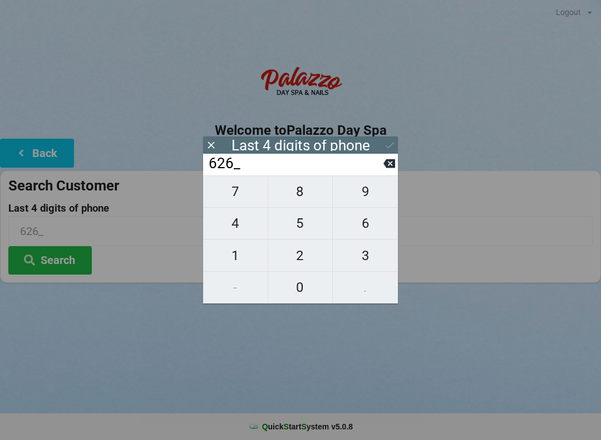
type input "6269"
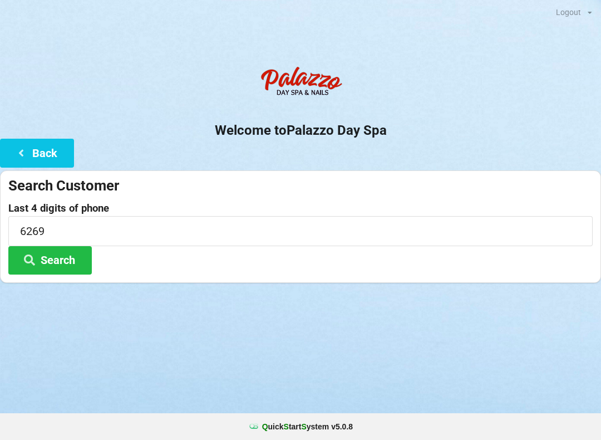
click at [316, 380] on div "Logout Logout Sign-In Welcome to Palazzo Day Spa Back Search Customer Last 4 di…" at bounding box center [300, 220] width 601 height 440
click at [71, 262] on button "Search" at bounding box center [49, 260] width 83 height 28
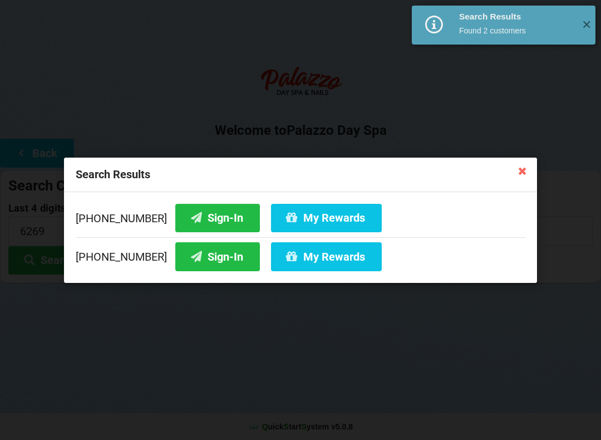
click at [199, 261] on button "Sign-In" at bounding box center [217, 256] width 85 height 28
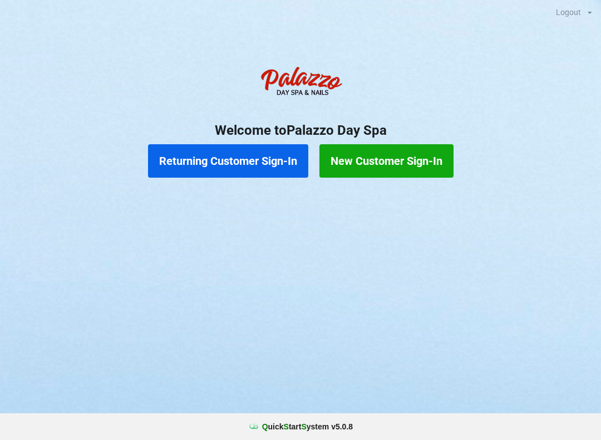
click at [254, 158] on button "Returning Customer Sign-In" at bounding box center [228, 160] width 160 height 33
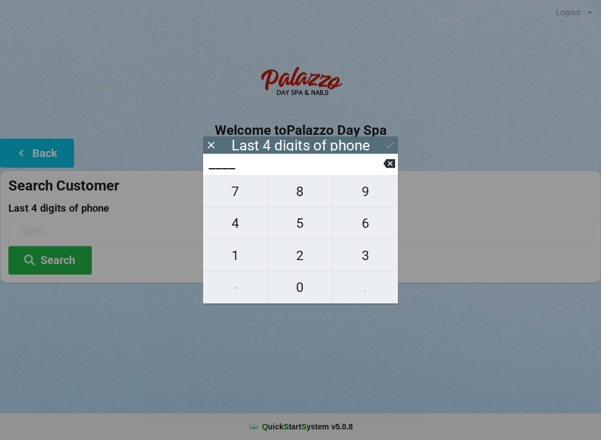
click at [234, 222] on span "4" at bounding box center [235, 223] width 65 height 23
type input "4___"
click at [306, 289] on span "0" at bounding box center [300, 287] width 65 height 23
type input "40__"
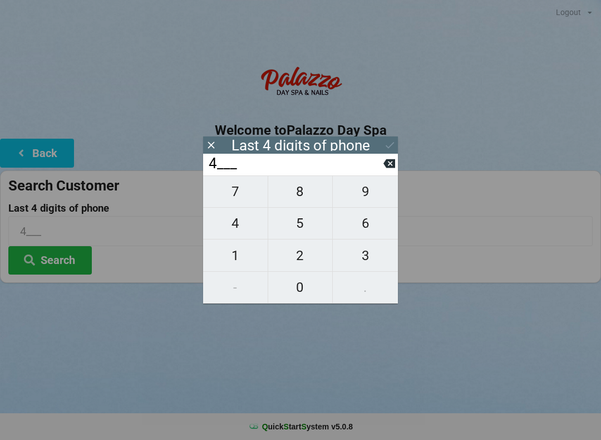
type input "40__"
click at [240, 188] on span "7" at bounding box center [235, 191] width 65 height 23
type input "407_"
click at [375, 230] on span "6" at bounding box center [365, 223] width 65 height 23
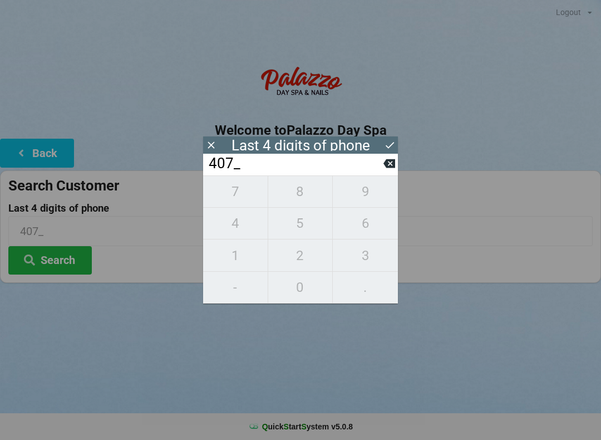
type input "4076"
click at [302, 250] on div "7 8 9 4 5 6 1 2 3 - 0 ." at bounding box center [300, 239] width 195 height 128
click at [383, 171] on input "4076" at bounding box center [296, 164] width 176 height 18
click at [390, 168] on icon at bounding box center [389, 163] width 12 height 9
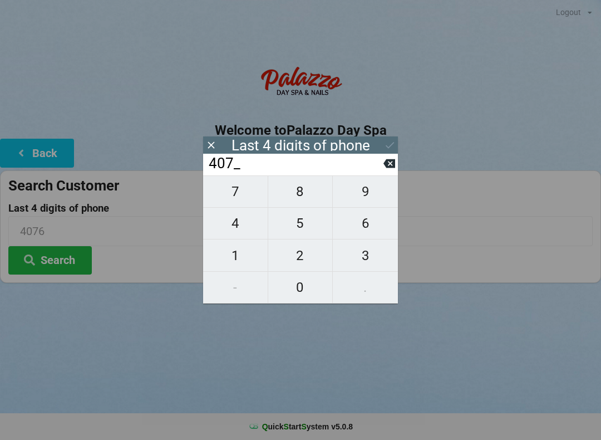
click at [395, 168] on icon at bounding box center [389, 163] width 12 height 9
click at [388, 168] on icon at bounding box center [389, 163] width 12 height 9
click at [391, 168] on icon at bounding box center [389, 163] width 12 height 9
click at [243, 195] on span "7" at bounding box center [235, 191] width 65 height 23
type input "7___"
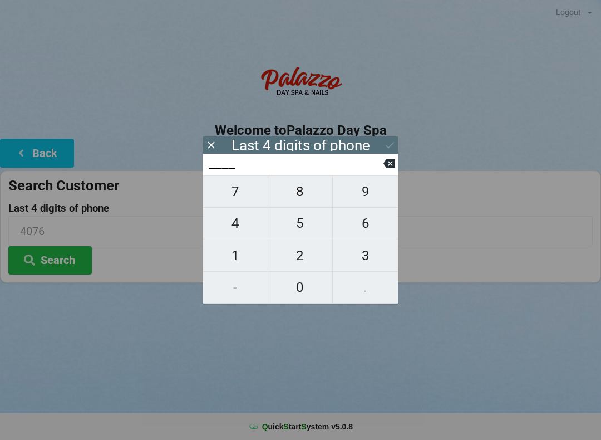
type input "7___"
click at [240, 199] on span "7" at bounding box center [235, 191] width 65 height 23
type input "77__"
click at [237, 196] on span "7" at bounding box center [235, 191] width 65 height 23
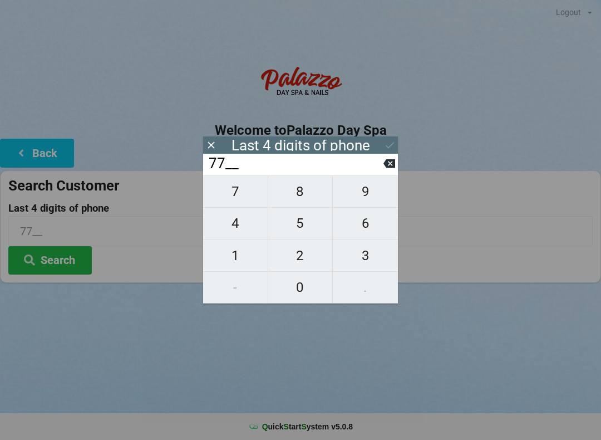
type input "777_"
click at [375, 226] on span "6" at bounding box center [365, 223] width 65 height 23
type input "7776"
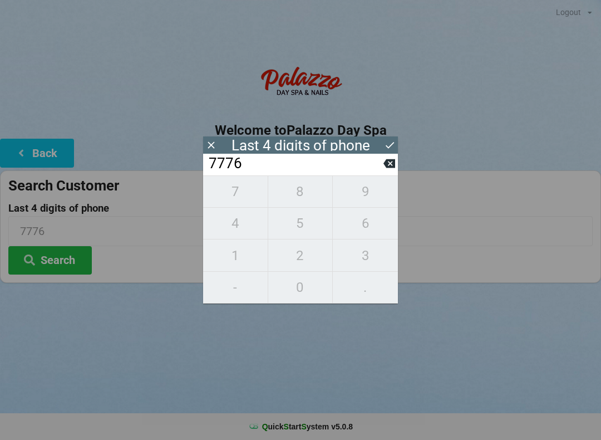
click at [384, 145] on icon at bounding box center [390, 145] width 12 height 12
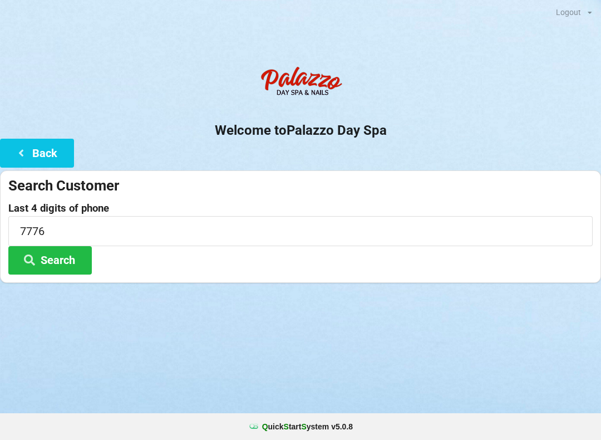
click at [58, 259] on button "Search" at bounding box center [49, 260] width 83 height 28
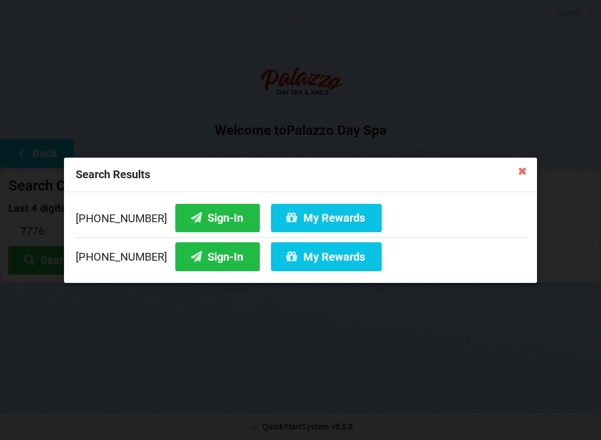
click at [203, 214] on button "Sign-In" at bounding box center [217, 217] width 85 height 28
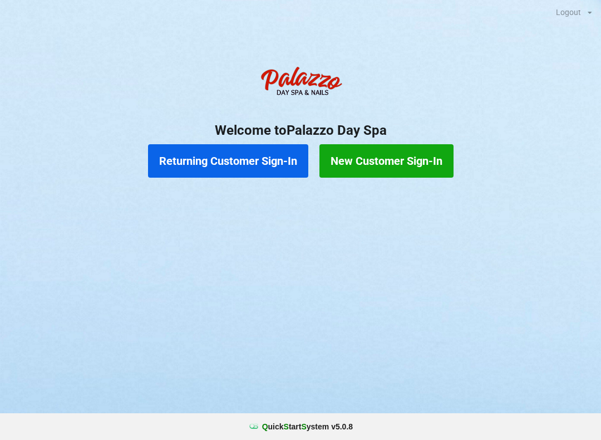
click at [254, 155] on button "Returning Customer Sign-In" at bounding box center [228, 160] width 160 height 33
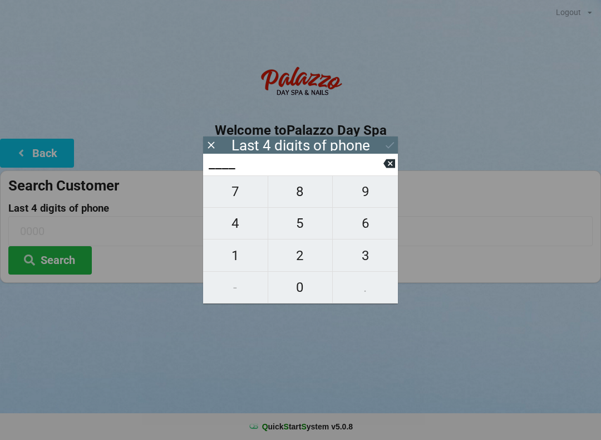
click at [294, 230] on span "5" at bounding box center [300, 223] width 65 height 23
type input "5___"
click at [367, 194] on span "9" at bounding box center [365, 191] width 65 height 23
type input "59__"
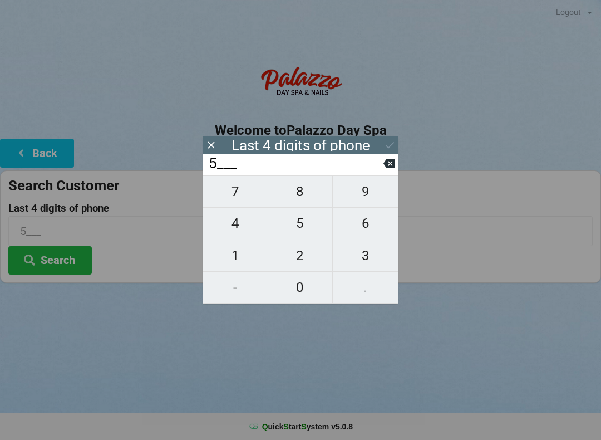
type input "59__"
click at [368, 227] on span "6" at bounding box center [365, 223] width 65 height 23
type input "596_"
click at [365, 228] on span "6" at bounding box center [365, 223] width 65 height 23
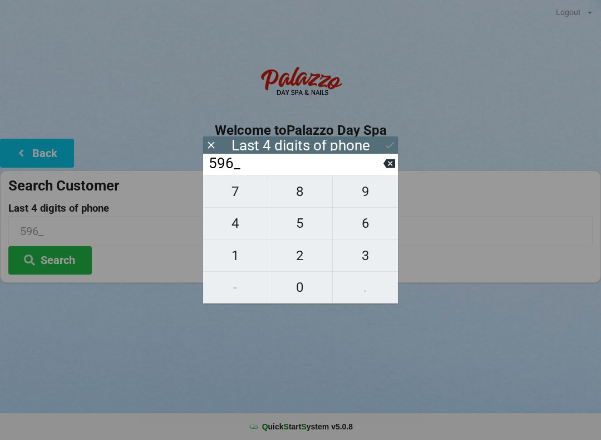
type input "5966"
click at [387, 152] on button at bounding box center [390, 144] width 12 height 15
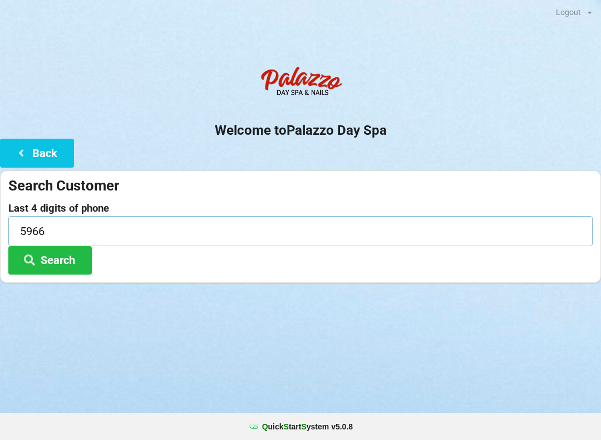
click at [129, 233] on input "5966" at bounding box center [300, 230] width 584 height 29
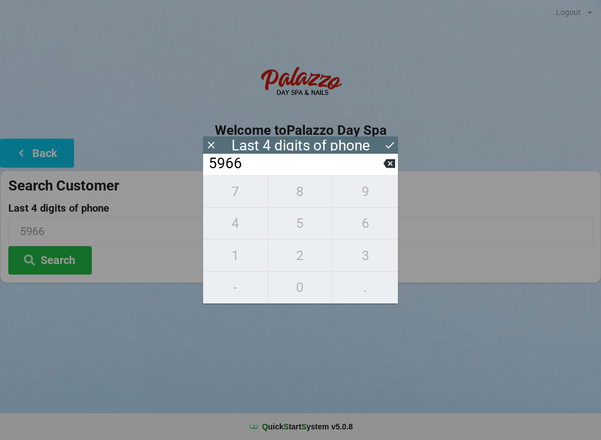
click at [385, 150] on icon at bounding box center [390, 145] width 12 height 12
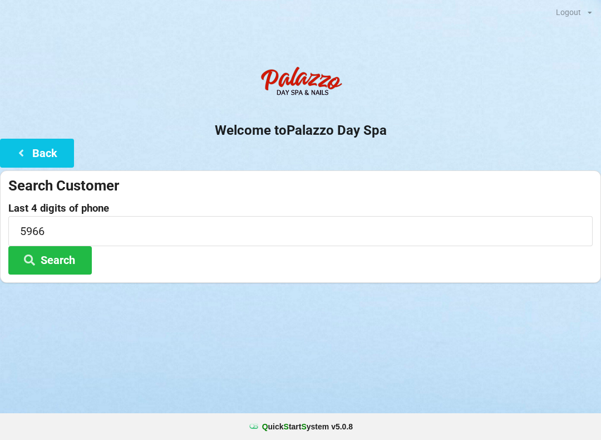
click at [66, 260] on button "Search" at bounding box center [49, 260] width 83 height 28
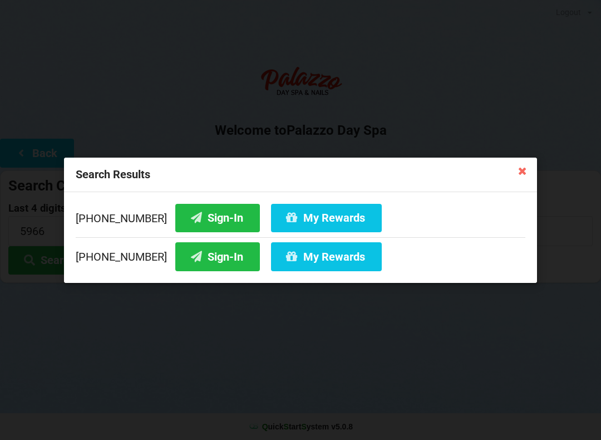
click at [205, 262] on button "Sign-In" at bounding box center [217, 256] width 85 height 28
